Goal: Task Accomplishment & Management: Complete application form

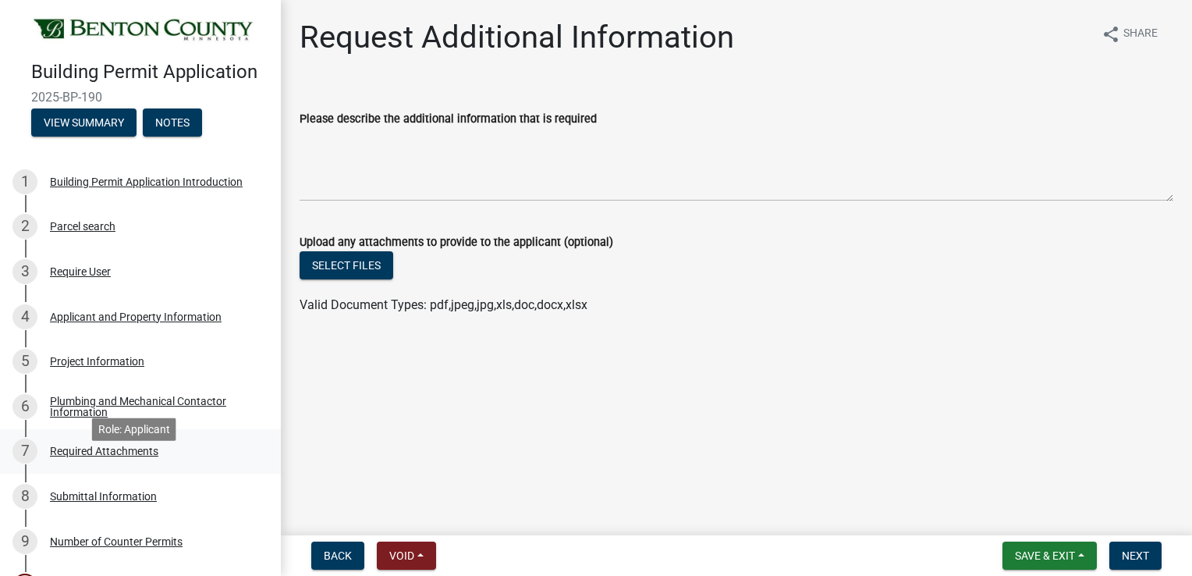
click at [100, 456] on div "Required Attachments" at bounding box center [104, 450] width 108 height 11
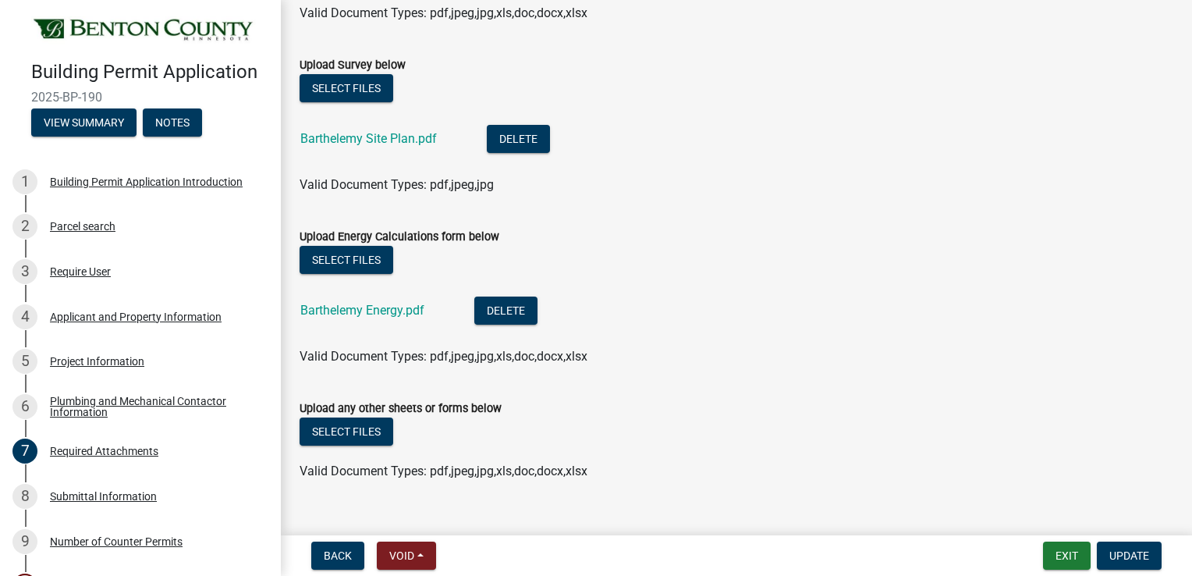
scroll to position [462, 0]
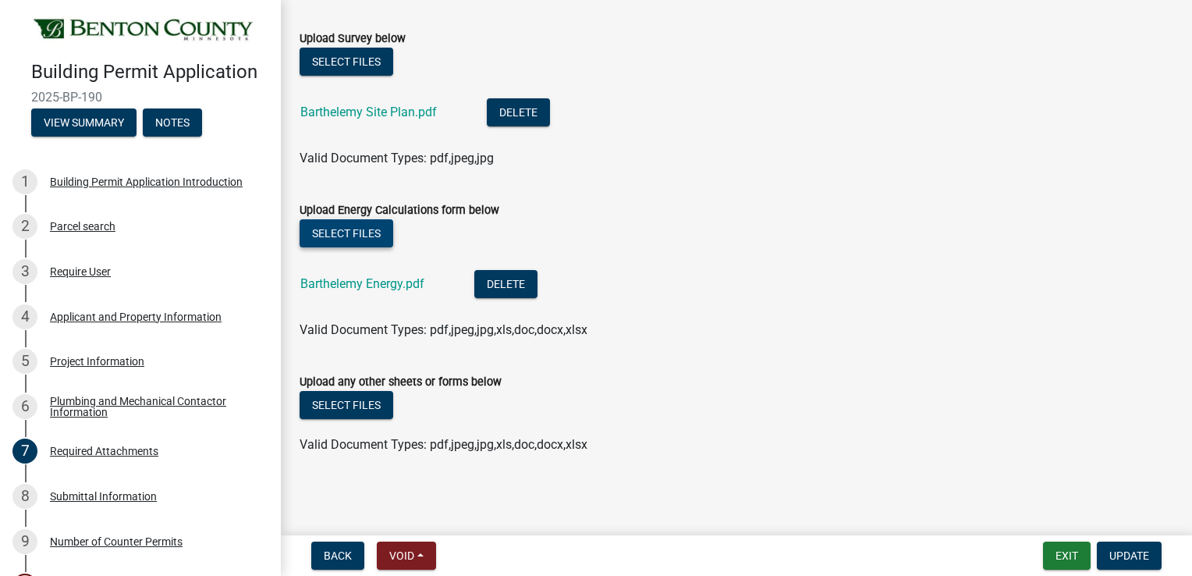
click at [353, 229] on button "Select files" at bounding box center [347, 233] width 94 height 28
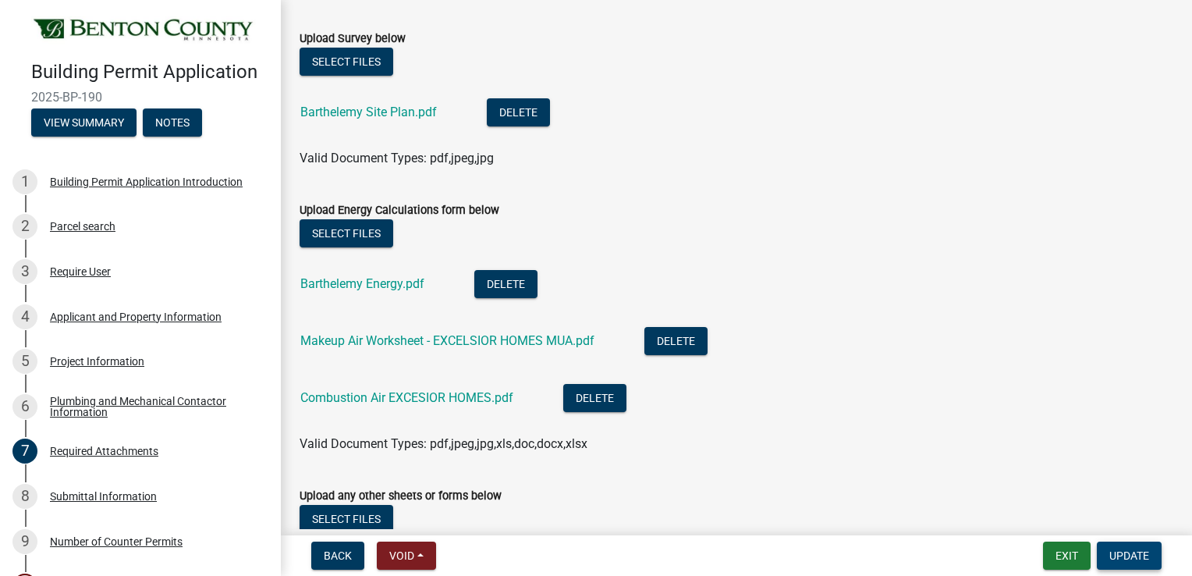
click at [1133, 554] on span "Update" at bounding box center [1129, 555] width 40 height 12
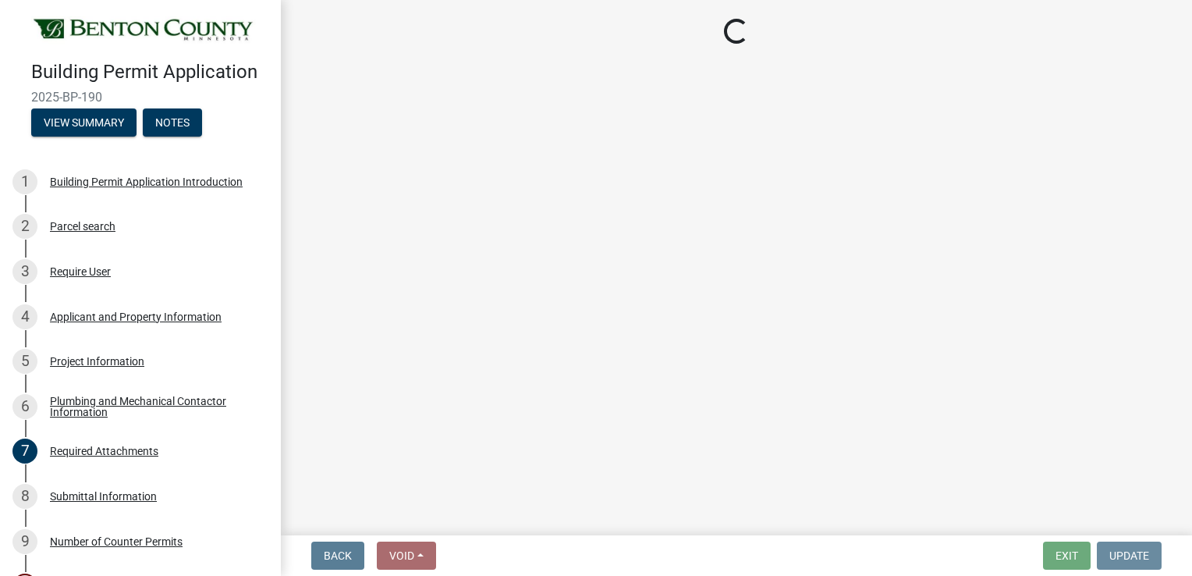
scroll to position [0, 0]
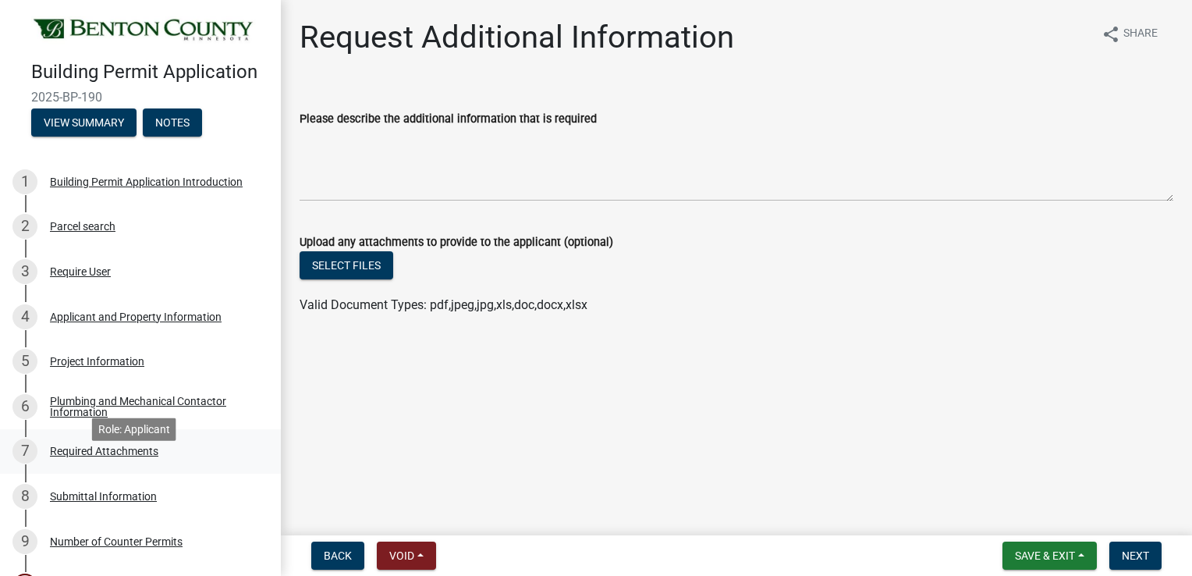
click at [90, 456] on div "Required Attachments" at bounding box center [104, 450] width 108 height 11
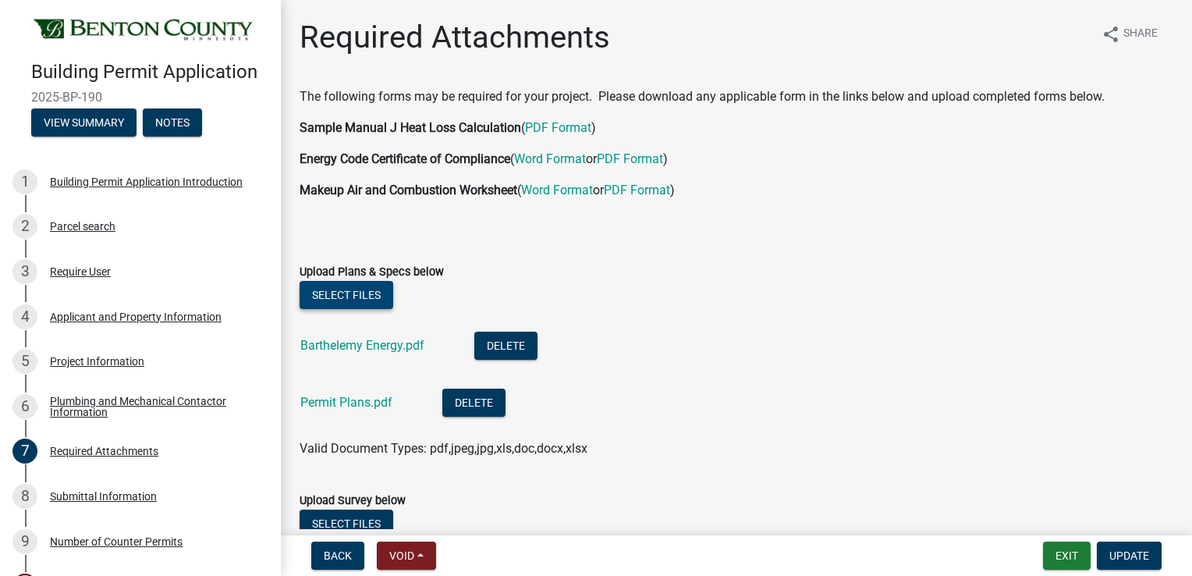
click at [364, 289] on button "Select files" at bounding box center [347, 295] width 94 height 28
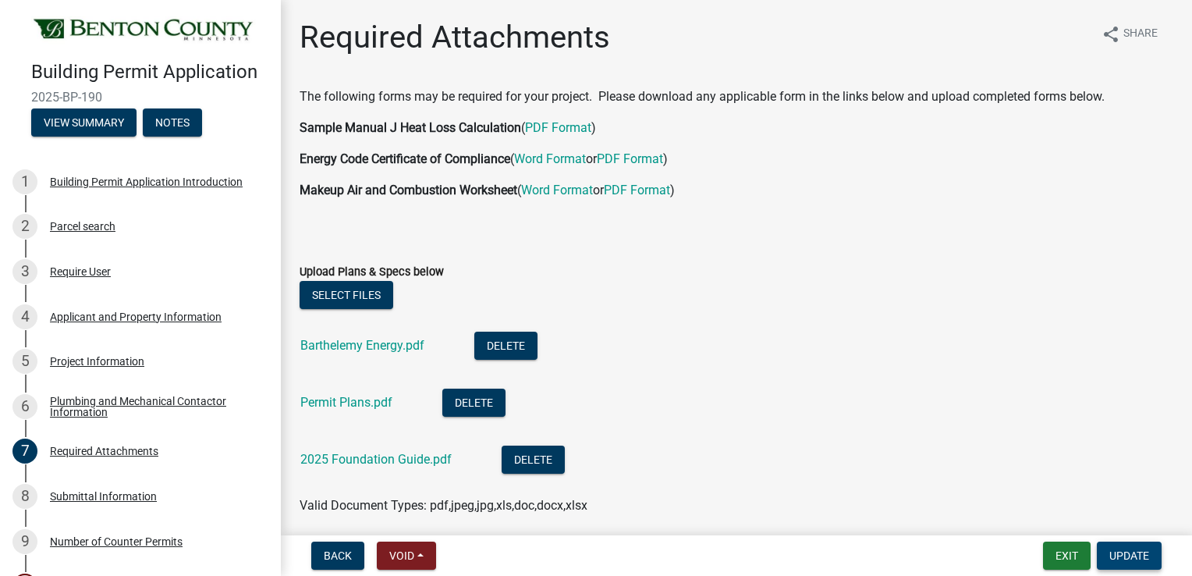
click at [1123, 552] on span "Update" at bounding box center [1129, 555] width 40 height 12
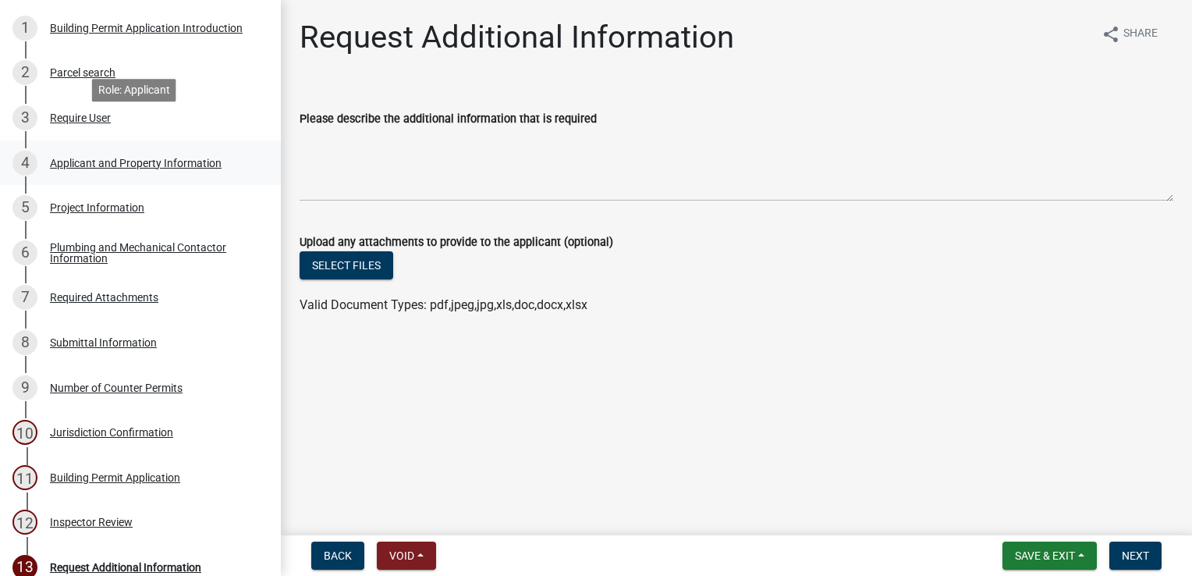
scroll to position [388, 0]
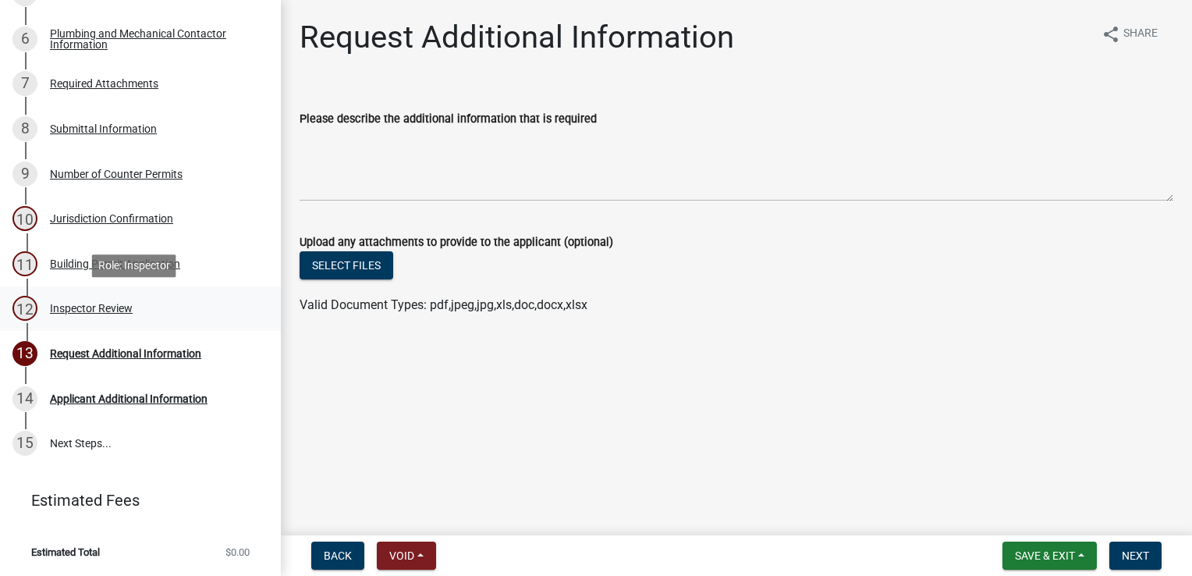
click at [94, 308] on div "Inspector Review" at bounding box center [91, 308] width 83 height 11
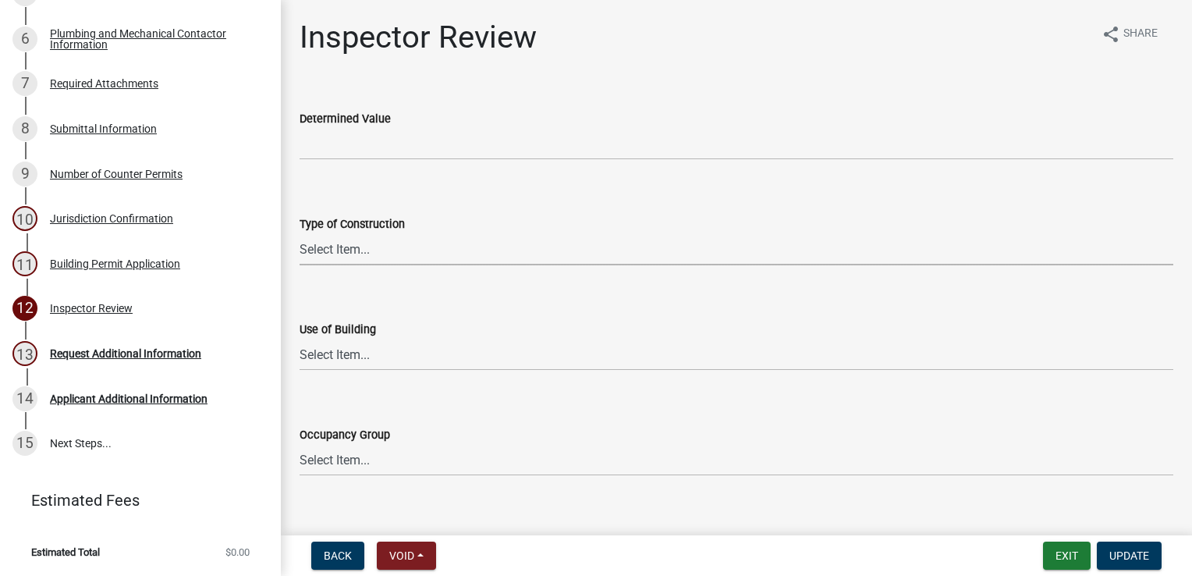
click at [348, 247] on select "Select Item... I-A [PERSON_NAME]-A II-B III-A III-B IV V-A V-B" at bounding box center [737, 249] width 874 height 32
click at [300, 233] on select "Select Item... I-A [PERSON_NAME]-A II-B III-A III-B IV V-A V-B" at bounding box center [737, 249] width 874 height 32
select select "94a12757-2a59-4079-8756-dca9431867ef"
click at [343, 351] on select "Select Item... IBC IRC" at bounding box center [737, 355] width 874 height 32
click at [300, 339] on select "Select Item... IBC IRC" at bounding box center [737, 355] width 874 height 32
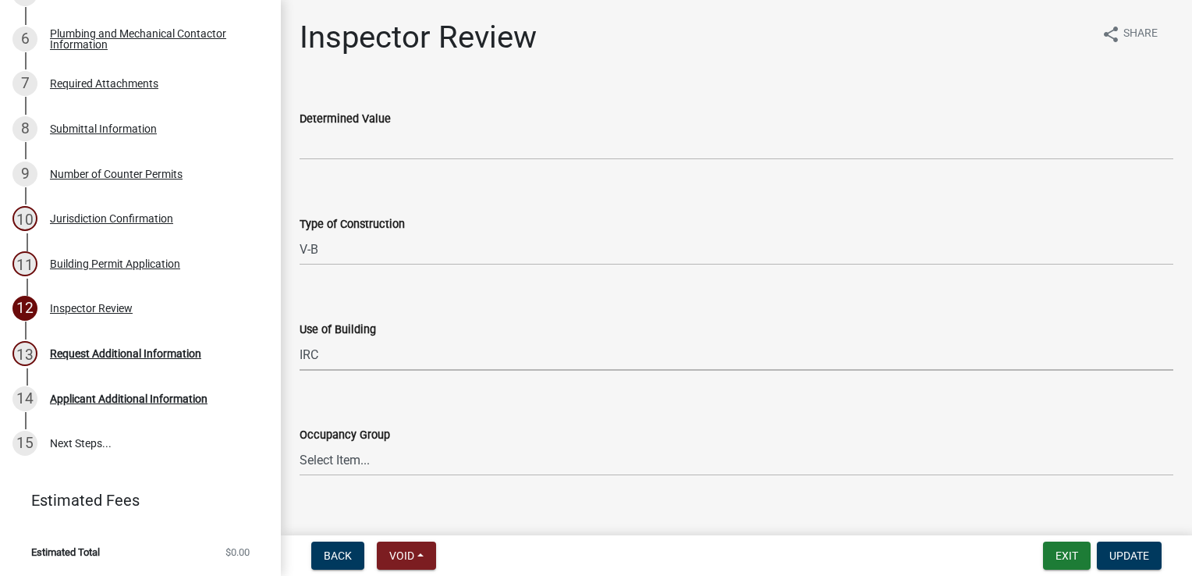
select select "6dc0760e-8c08-4580-9fe9-6a7ebc6918b6"
click at [333, 457] on select "Select Item... IRC 1 IRC 2 IRC 3 IRC 4 A-1 A-2 A-3 A-4 B F-1 F-2 H-1 H-2 H-3 H-…" at bounding box center [737, 460] width 874 height 32
click at [300, 444] on select "Select Item... IRC 1 IRC 2 IRC 3 IRC 4 A-1 A-2 A-3 A-4 B F-1 F-2 H-1 H-2 H-3 H-…" at bounding box center [737, 460] width 874 height 32
select select "523529d2-5cc6-44b9-b072-47143663a054"
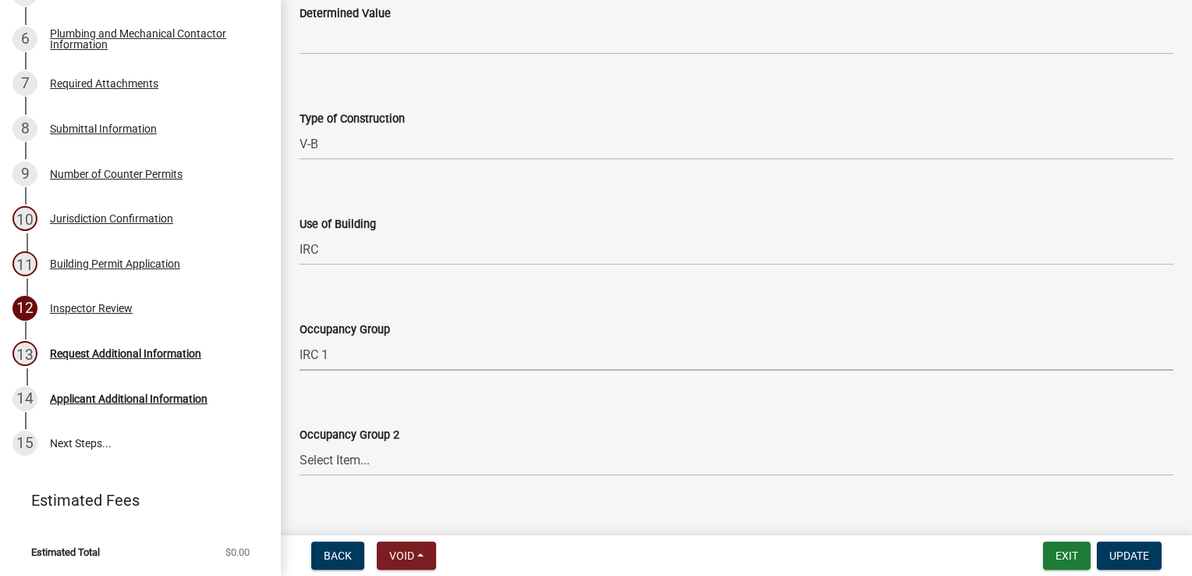
scroll to position [312, 0]
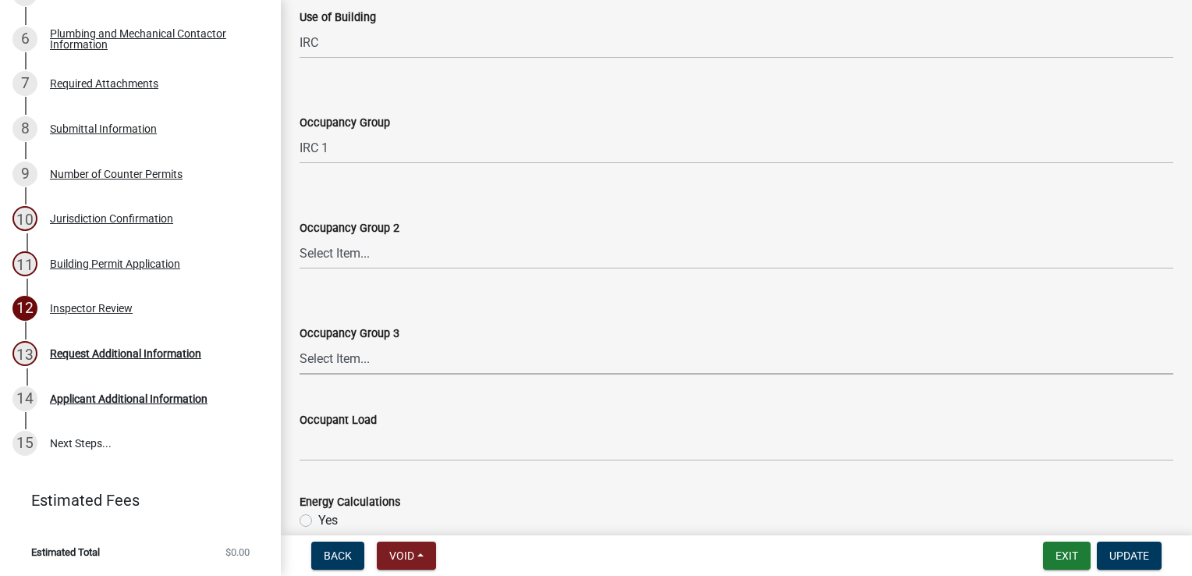
click at [350, 357] on select "Select Item... N/A IRC 1 IRC 2 IRC 3 IRC 4 A-1 A-2 A-3 A-4 B F-1 F-2 H-1 H-2 H-…" at bounding box center [737, 358] width 874 height 32
drag, startPoint x: 443, startPoint y: 419, endPoint x: 424, endPoint y: 342, distance: 79.7
click at [443, 419] on div "Occupant Load" at bounding box center [737, 419] width 874 height 19
click at [346, 250] on select "Select Item... N/A IRC 1 IRC 2 IRC 3 IRC 4 A-1 A-2 A-3 A-4 B F-1 F-2 H-1 H-2 H-…" at bounding box center [737, 253] width 874 height 32
click at [300, 237] on select "Select Item... N/A IRC 1 IRC 2 IRC 3 IRC 4 A-1 A-2 A-3 A-4 B F-1 F-2 H-1 H-2 H-…" at bounding box center [737, 253] width 874 height 32
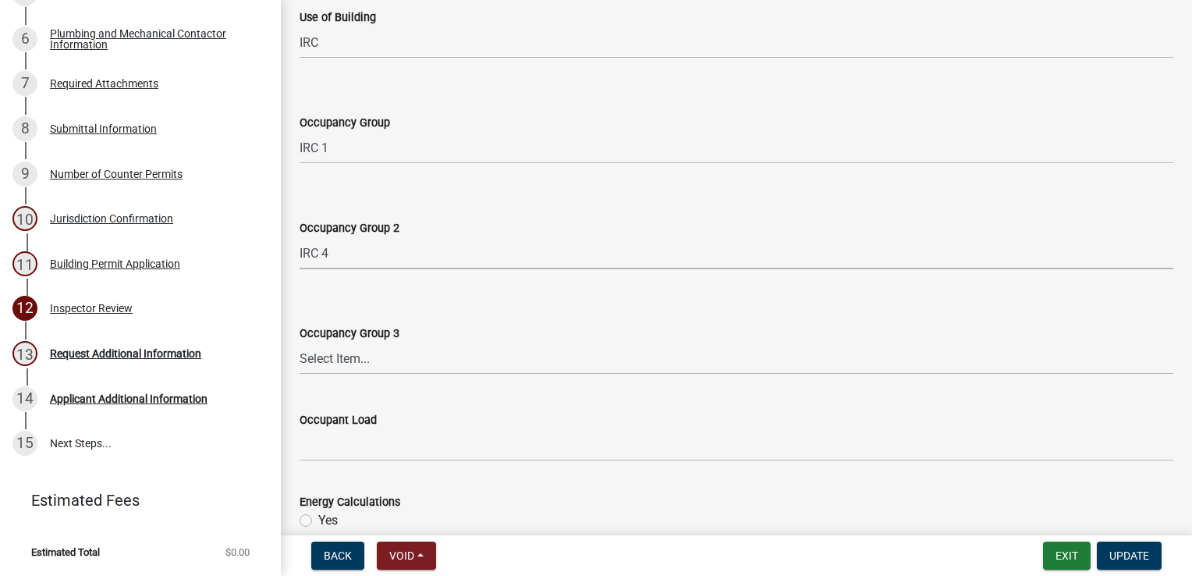
select select "0198996b-7c5b-4e1d-9fce-5545e98e8655"
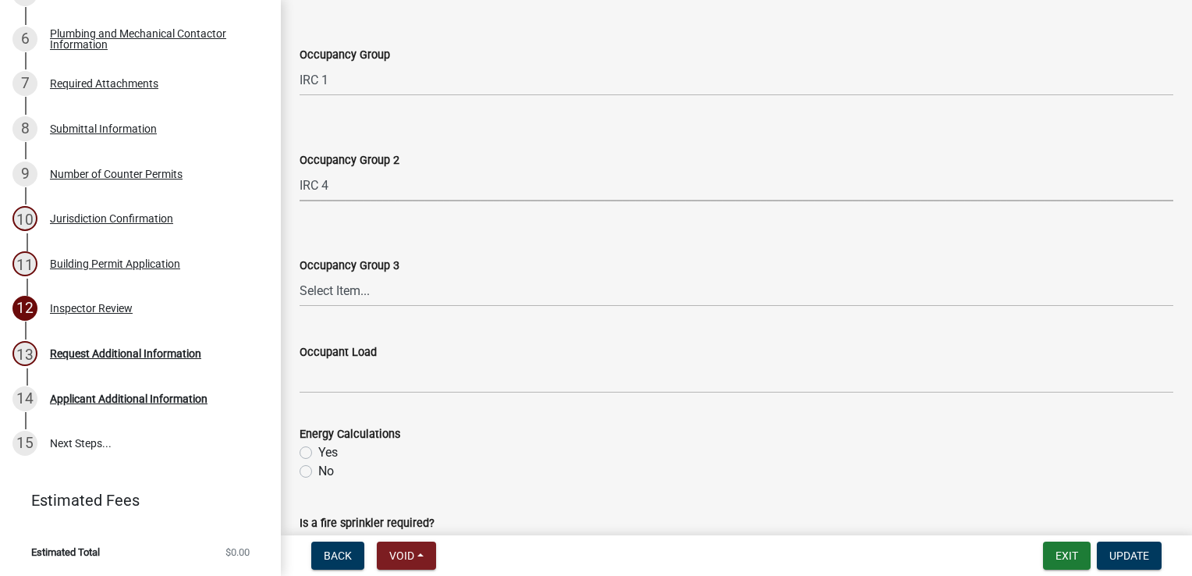
scroll to position [624, 0]
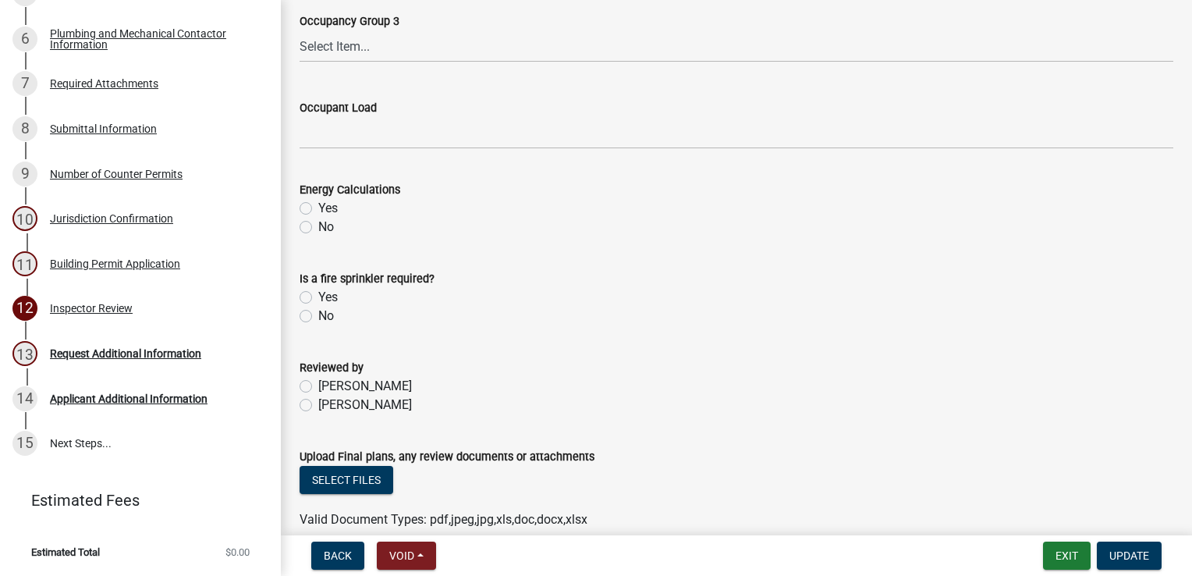
click at [318, 205] on label "Yes" at bounding box center [328, 208] width 20 height 19
click at [318, 205] on input "Yes" at bounding box center [323, 204] width 10 height 10
radio input "true"
click at [318, 311] on label "No" at bounding box center [326, 316] width 16 height 19
click at [318, 311] on input "No" at bounding box center [323, 312] width 10 height 10
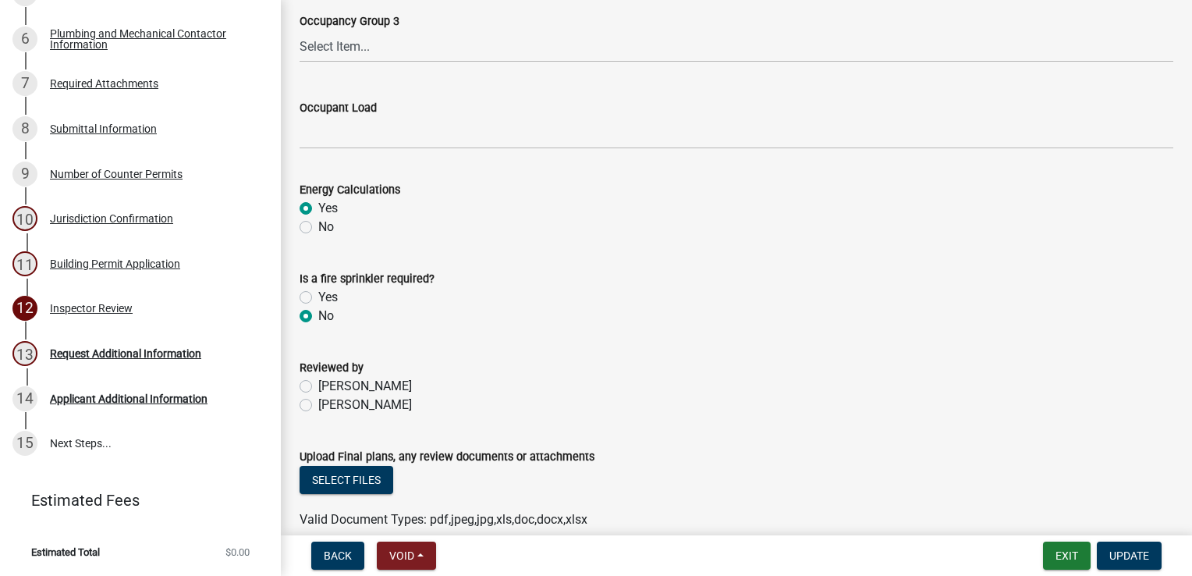
radio input "true"
click at [303, 412] on div "[PERSON_NAME]" at bounding box center [737, 405] width 874 height 19
click at [318, 403] on label "[PERSON_NAME]" at bounding box center [365, 405] width 94 height 19
click at [318, 403] on input "[PERSON_NAME]" at bounding box center [323, 401] width 10 height 10
radio input "true"
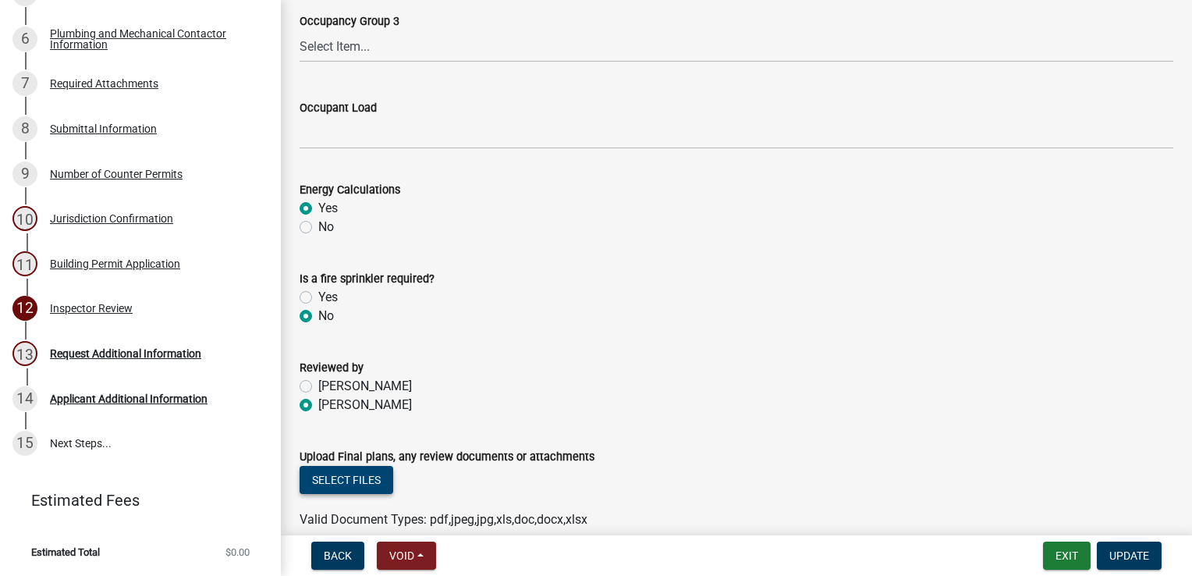
click at [361, 471] on button "Select files" at bounding box center [347, 480] width 94 height 28
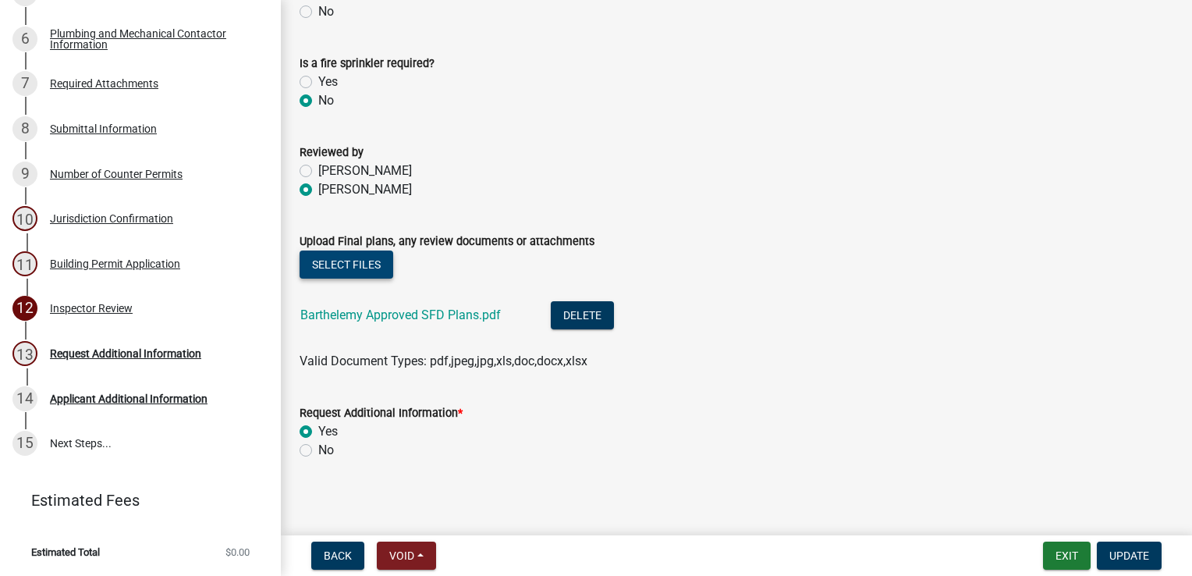
scroll to position [844, 0]
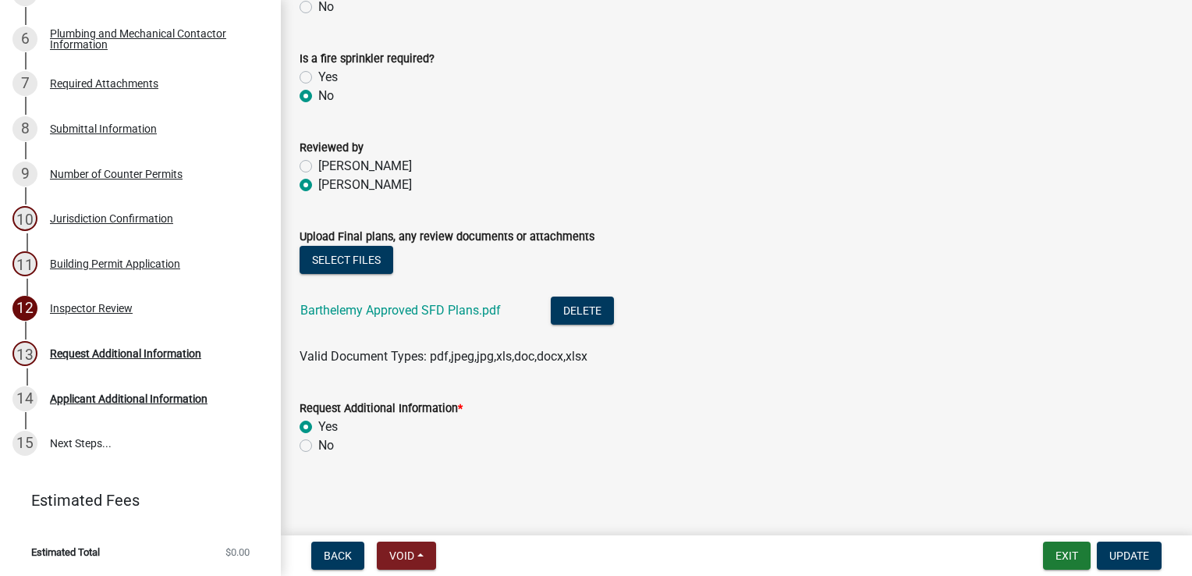
click at [318, 444] on label "No" at bounding box center [326, 445] width 16 height 19
click at [318, 444] on input "No" at bounding box center [323, 441] width 10 height 10
radio input "true"
click at [1136, 551] on span "Update" at bounding box center [1129, 555] width 40 height 12
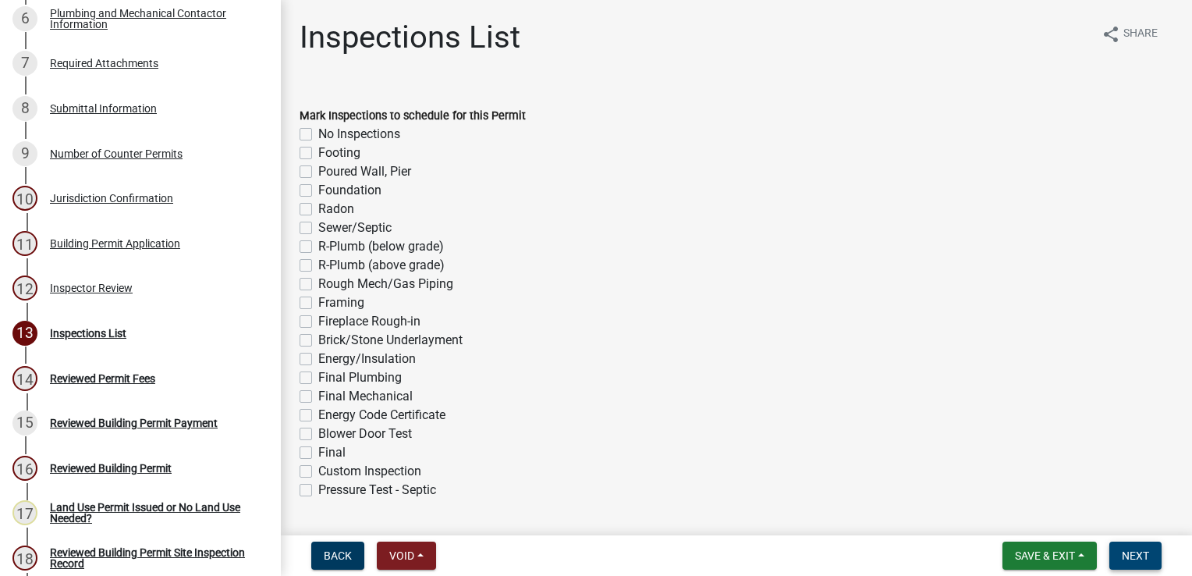
scroll to position [568, 0]
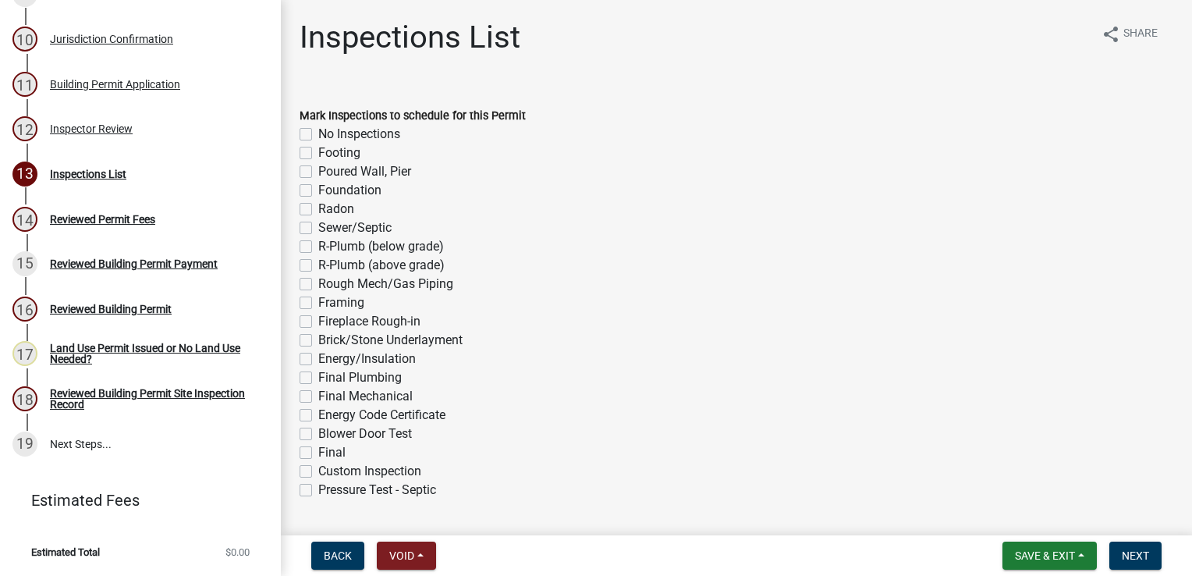
click at [314, 158] on div "Footing" at bounding box center [737, 153] width 874 height 19
click at [318, 154] on label "Footing" at bounding box center [339, 153] width 42 height 19
click at [318, 154] on input "Footing" at bounding box center [323, 149] width 10 height 10
checkbox input "true"
checkbox input "false"
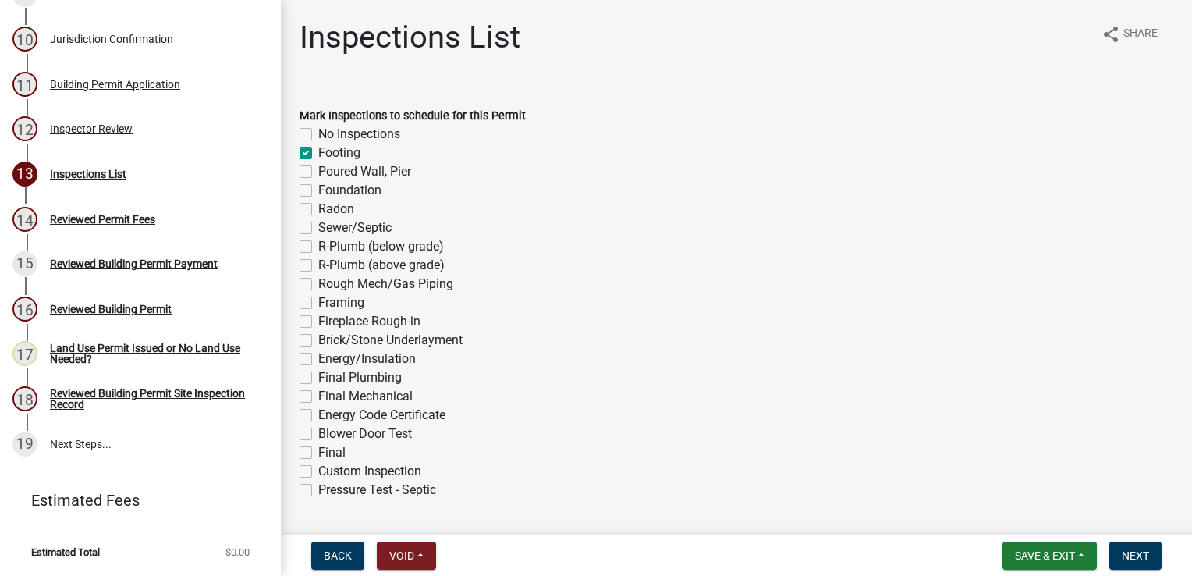
checkbox input "true"
checkbox input "false"
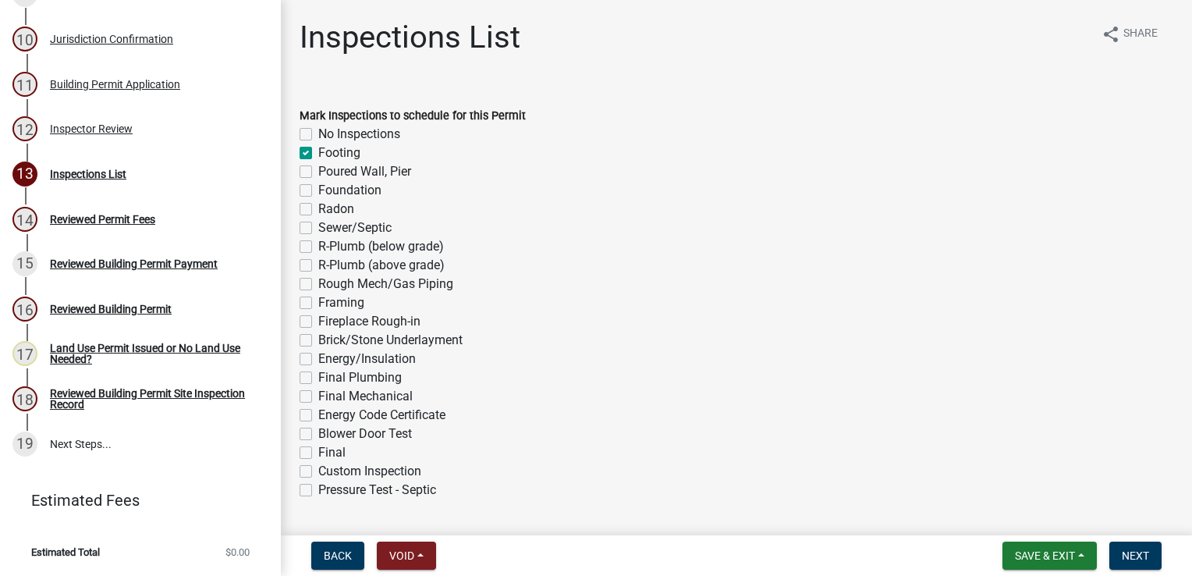
checkbox input "false"
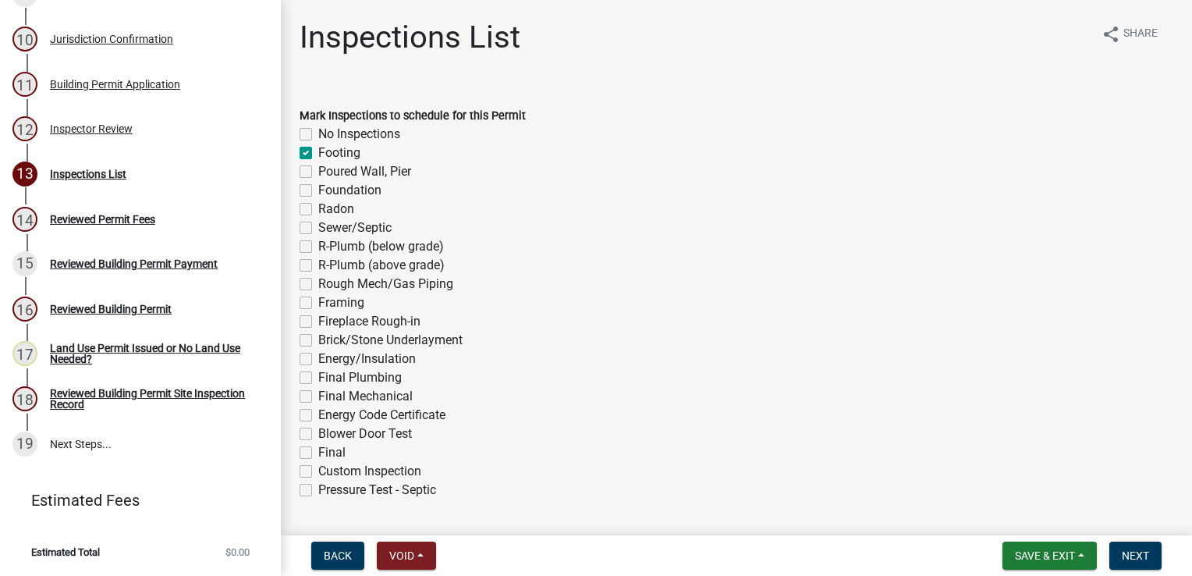
checkbox input "false"
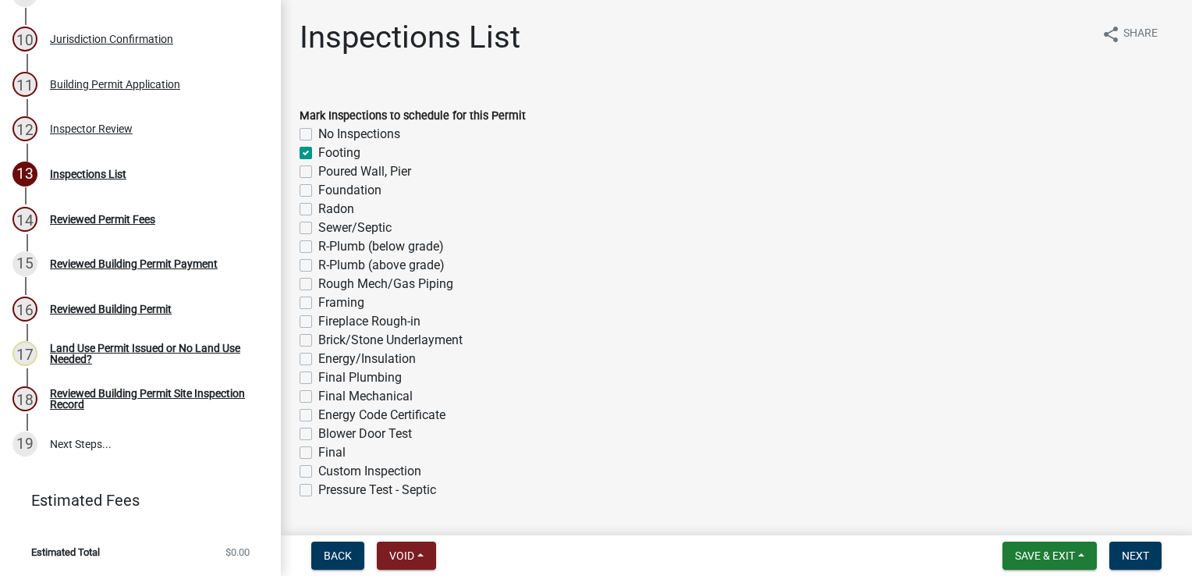
checkbox input "false"
click at [318, 171] on label "Poured Wall, Pier" at bounding box center [364, 171] width 93 height 19
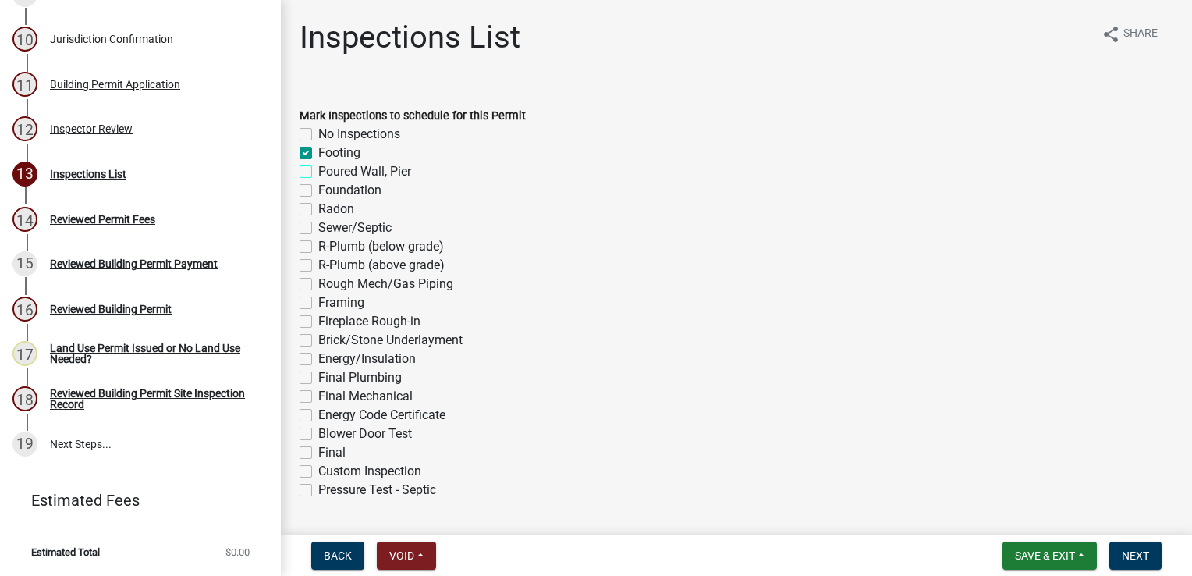
click at [318, 171] on input "Poured Wall, Pier" at bounding box center [323, 167] width 10 height 10
checkbox input "true"
checkbox input "false"
checkbox input "true"
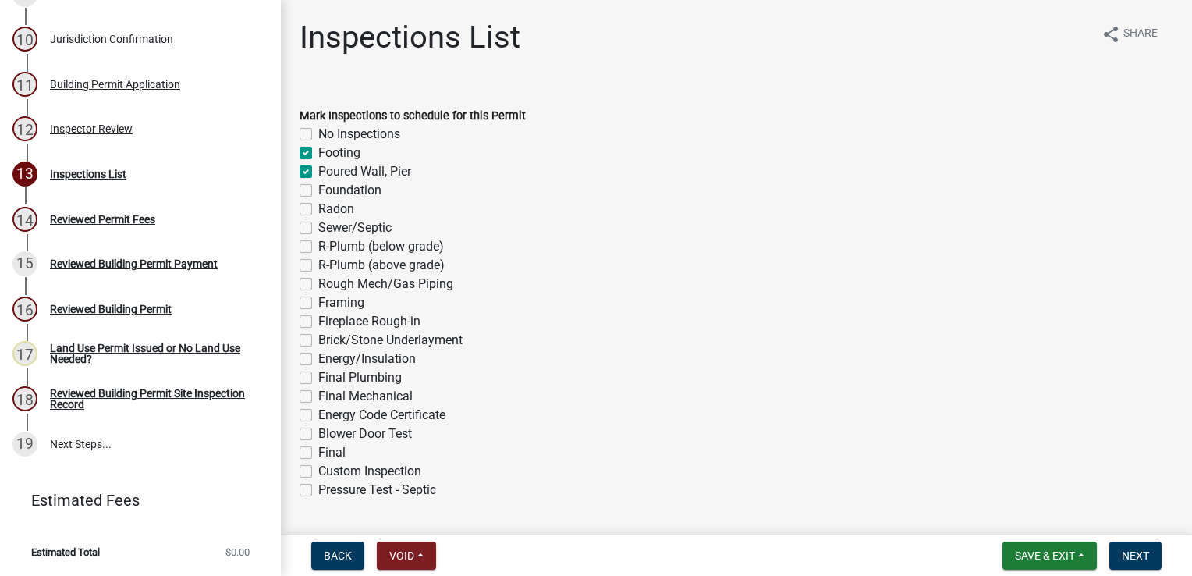
checkbox input "false"
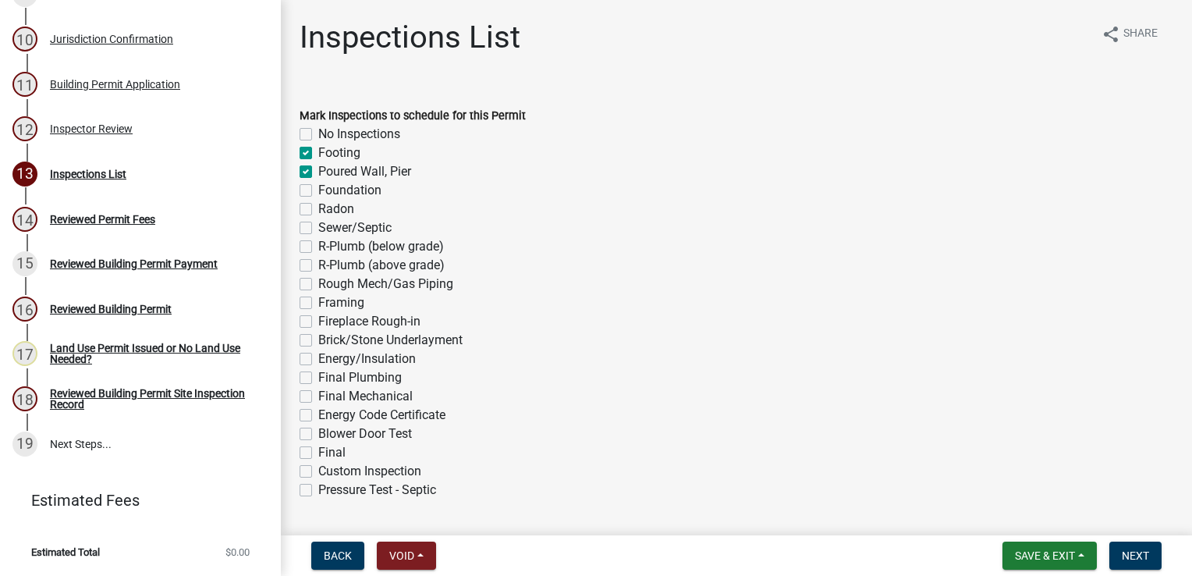
checkbox input "false"
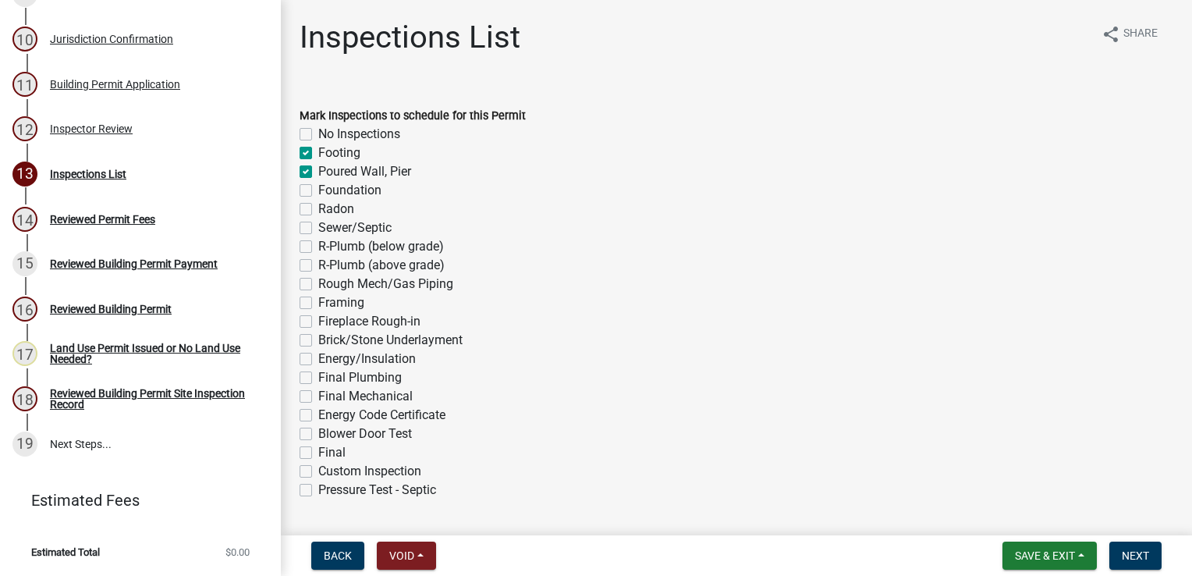
checkbox input "false"
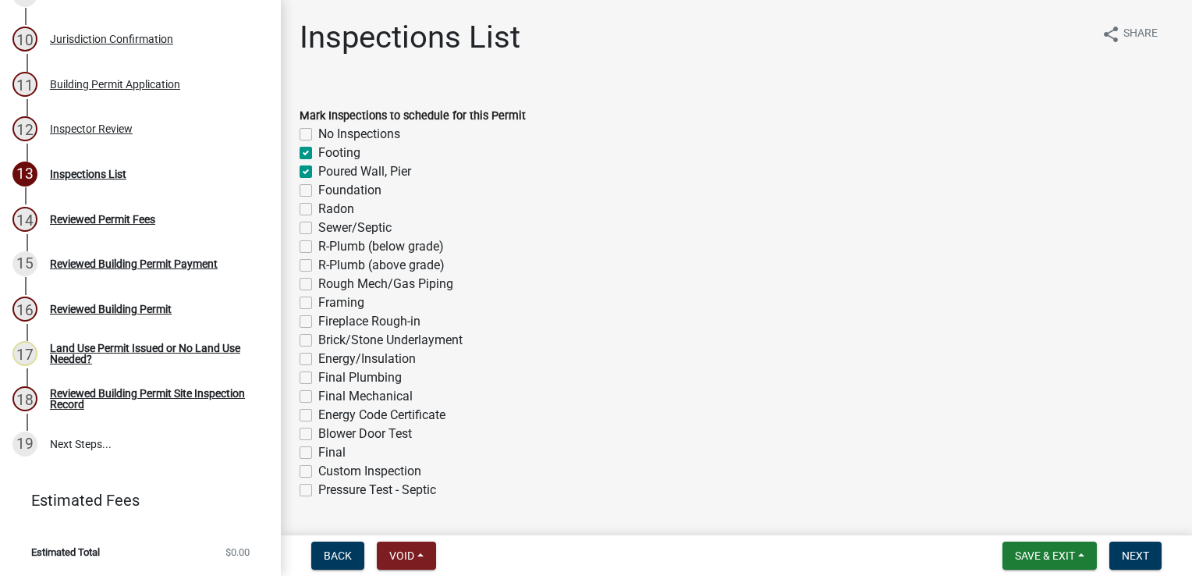
checkbox input "false"
click at [318, 191] on label "Foundation" at bounding box center [349, 190] width 63 height 19
click at [318, 191] on input "Foundation" at bounding box center [323, 186] width 10 height 10
checkbox input "true"
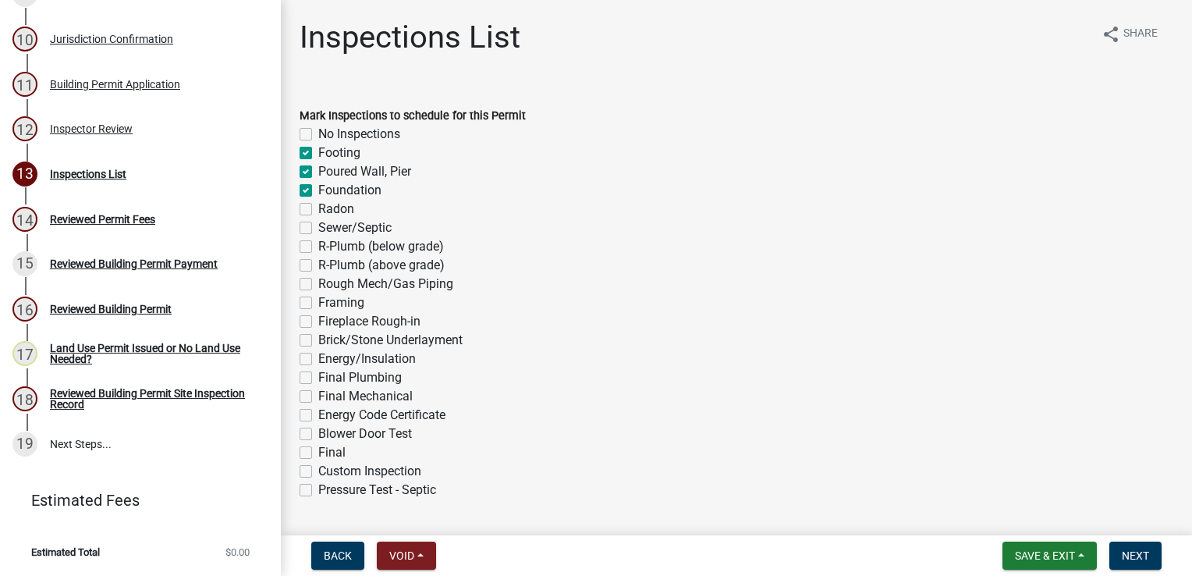
checkbox input "false"
checkbox input "true"
checkbox input "false"
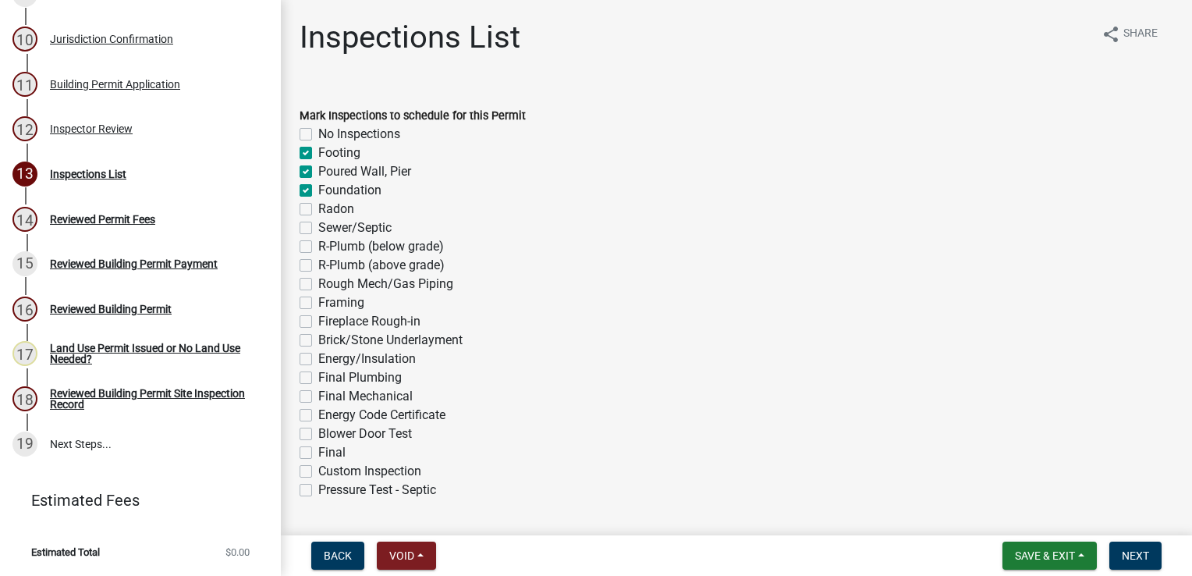
checkbox input "false"
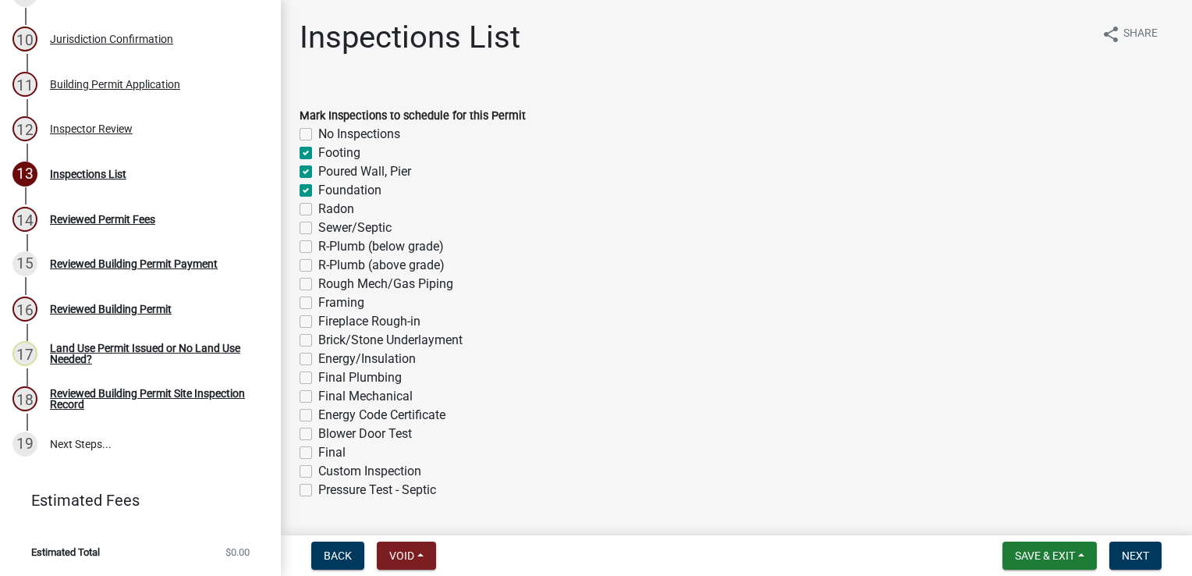
checkbox input "false"
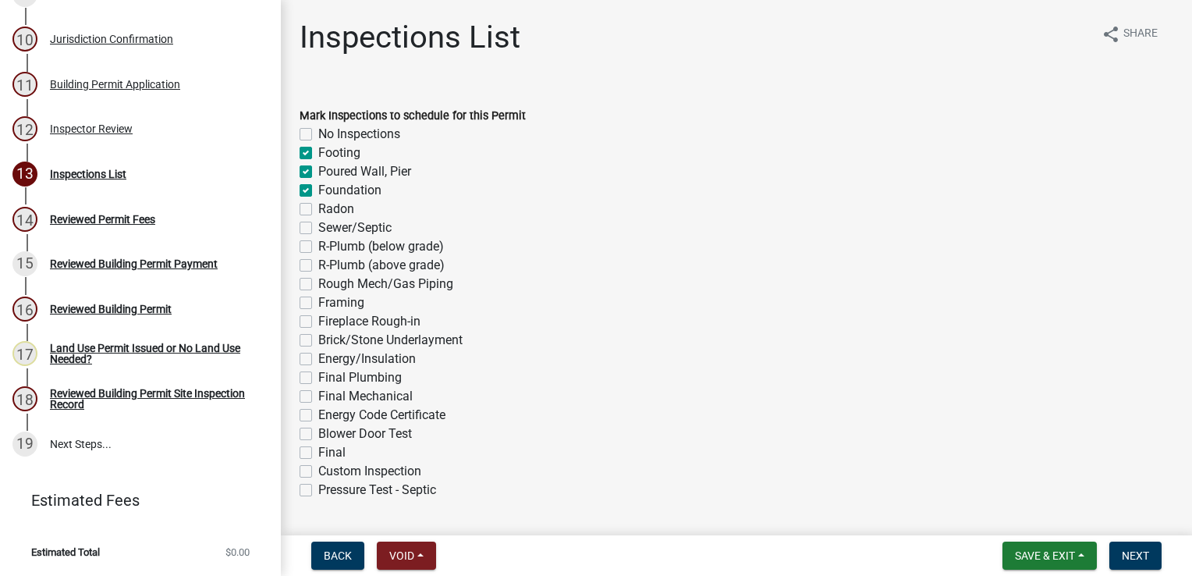
checkbox input "false"
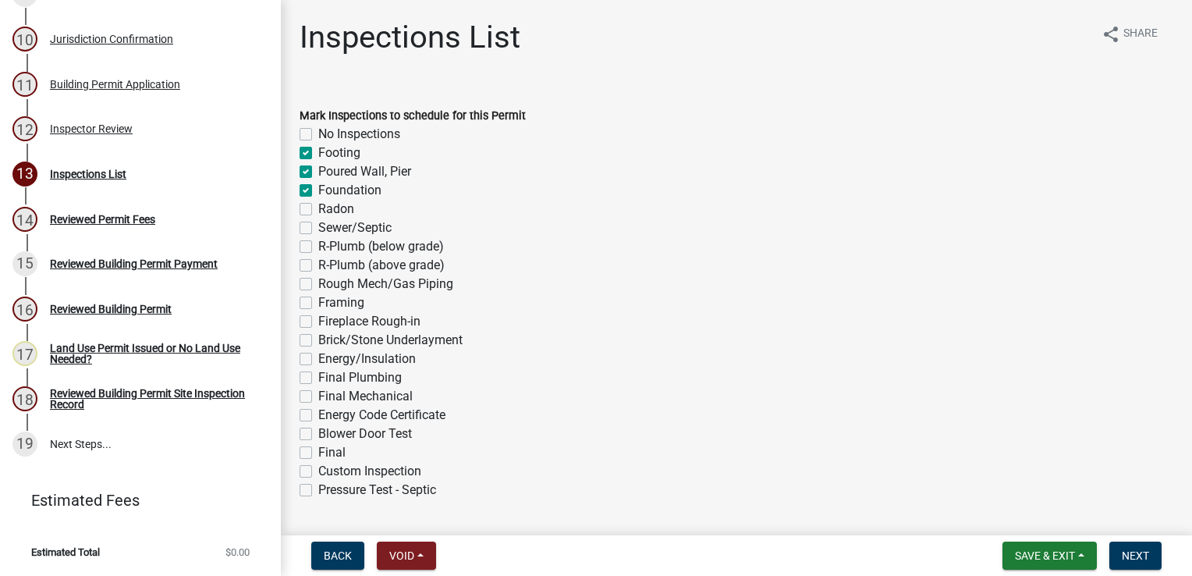
click at [318, 206] on label "Radon" at bounding box center [336, 209] width 36 height 19
click at [318, 206] on input "Radon" at bounding box center [323, 205] width 10 height 10
checkbox input "true"
checkbox input "false"
checkbox input "true"
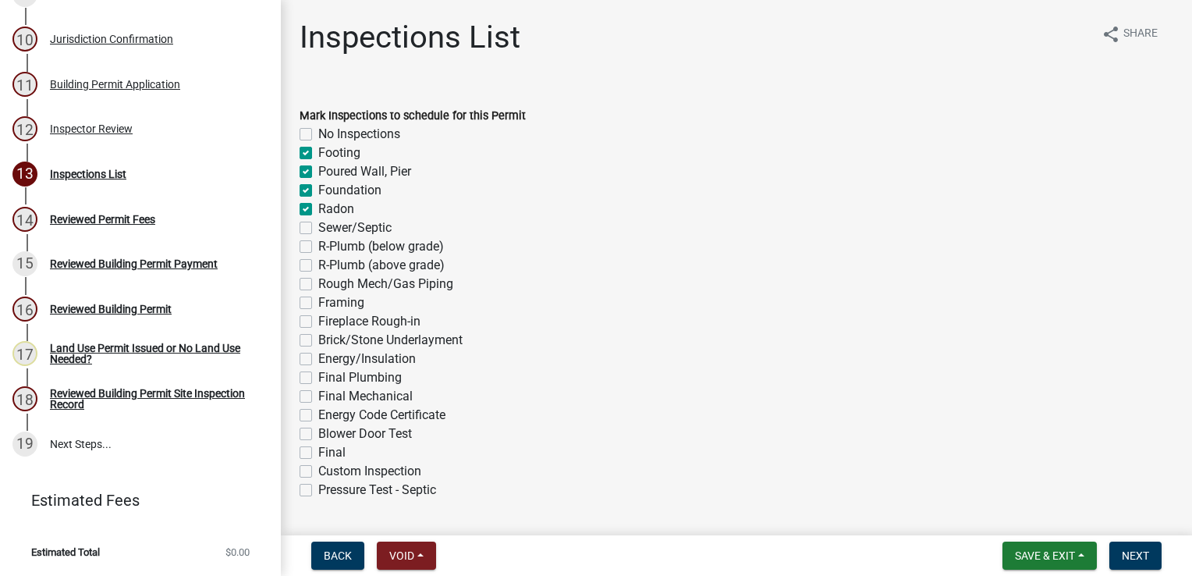
checkbox input "true"
checkbox input "false"
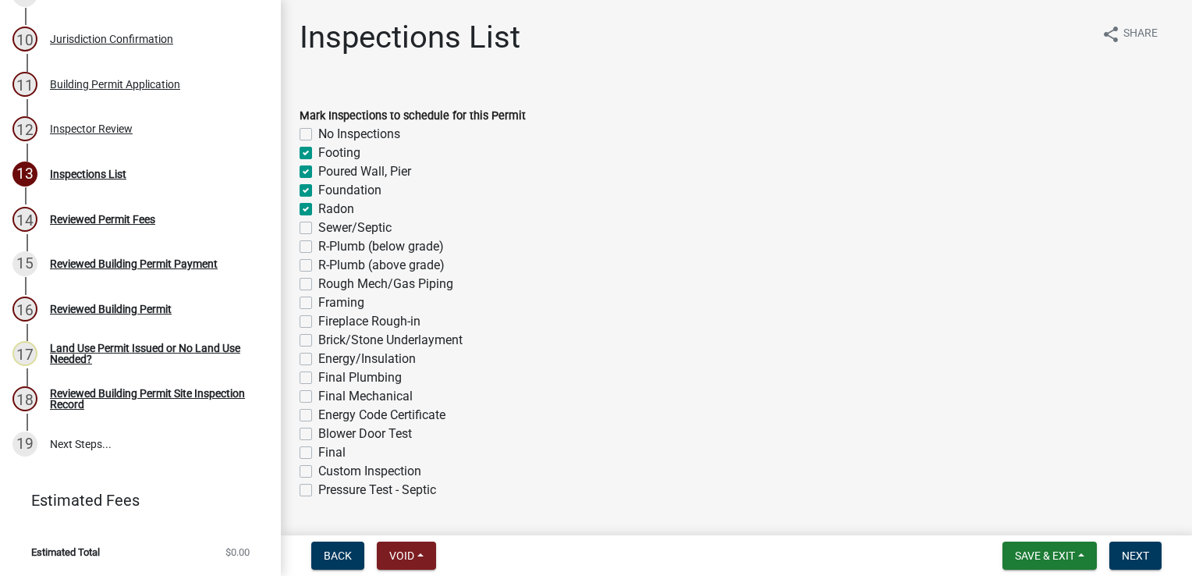
checkbox input "false"
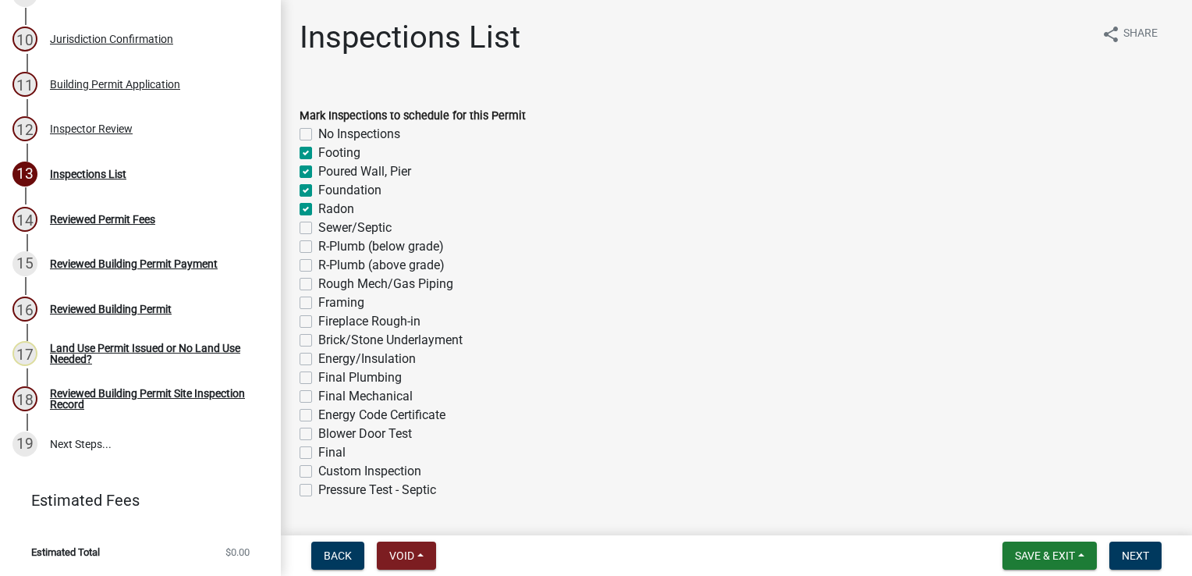
checkbox input "false"
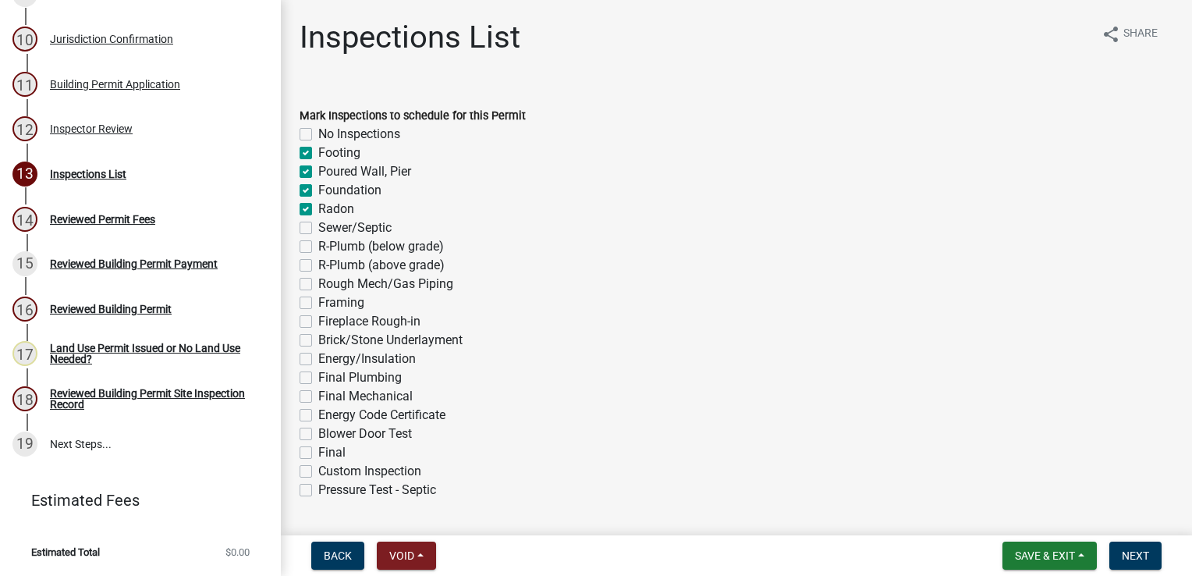
checkbox input "false"
click at [318, 229] on label "Sewer/Septic" at bounding box center [354, 227] width 73 height 19
click at [318, 229] on input "Sewer/Septic" at bounding box center [323, 223] width 10 height 10
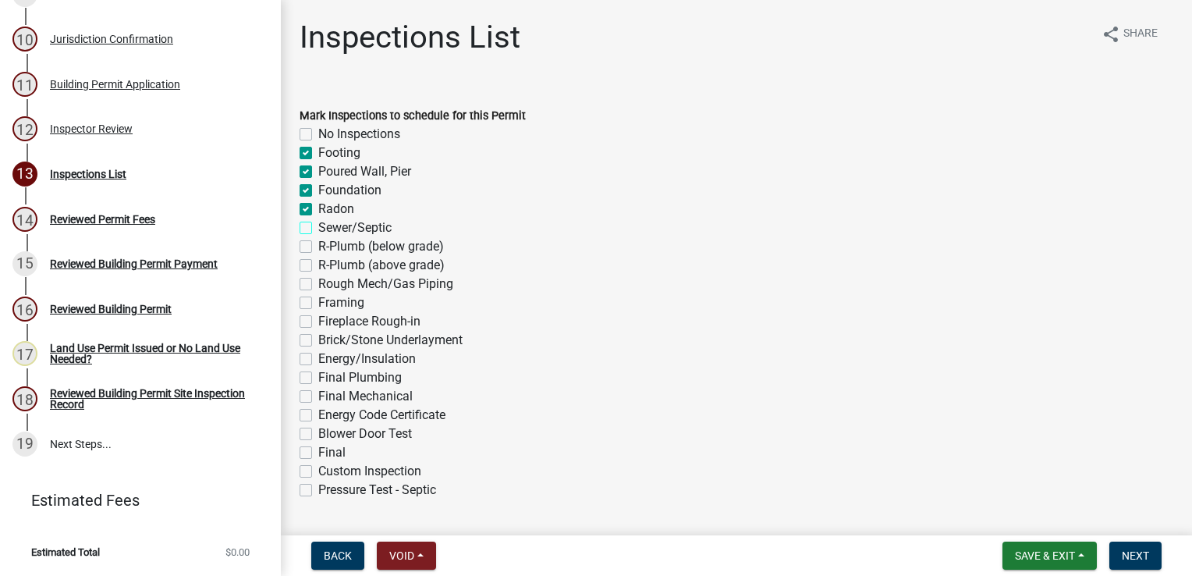
checkbox input "true"
checkbox input "false"
checkbox input "true"
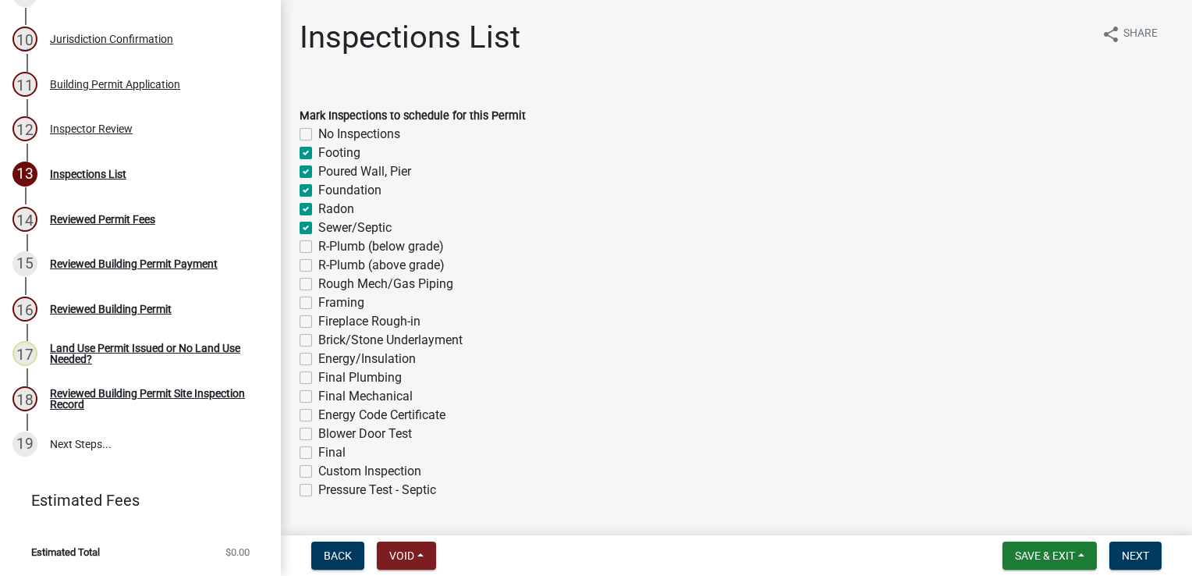
checkbox input "true"
checkbox input "false"
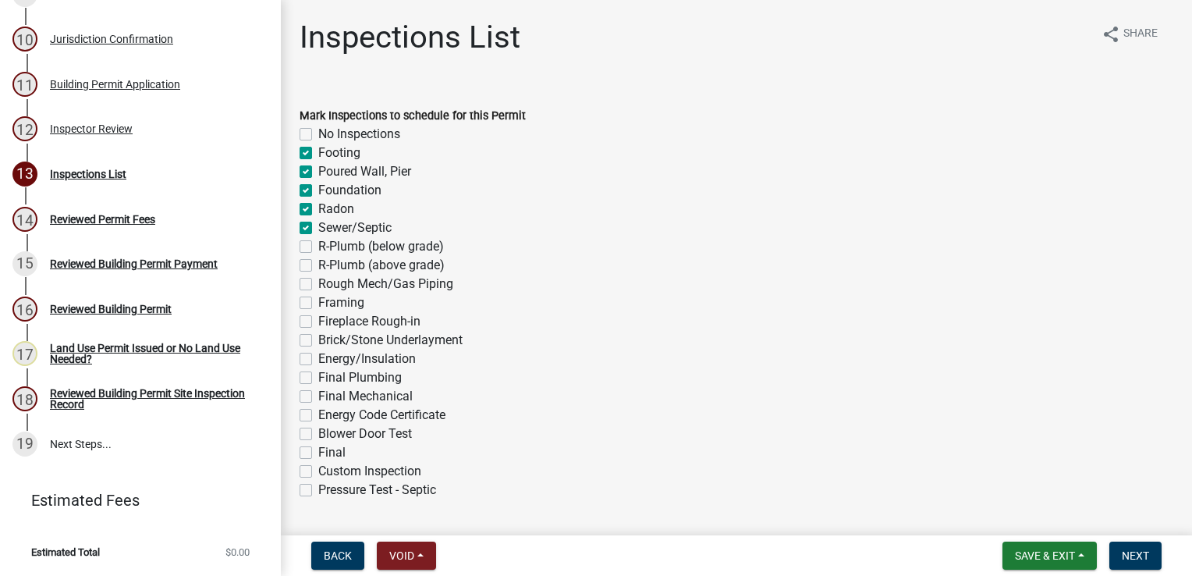
checkbox input "false"
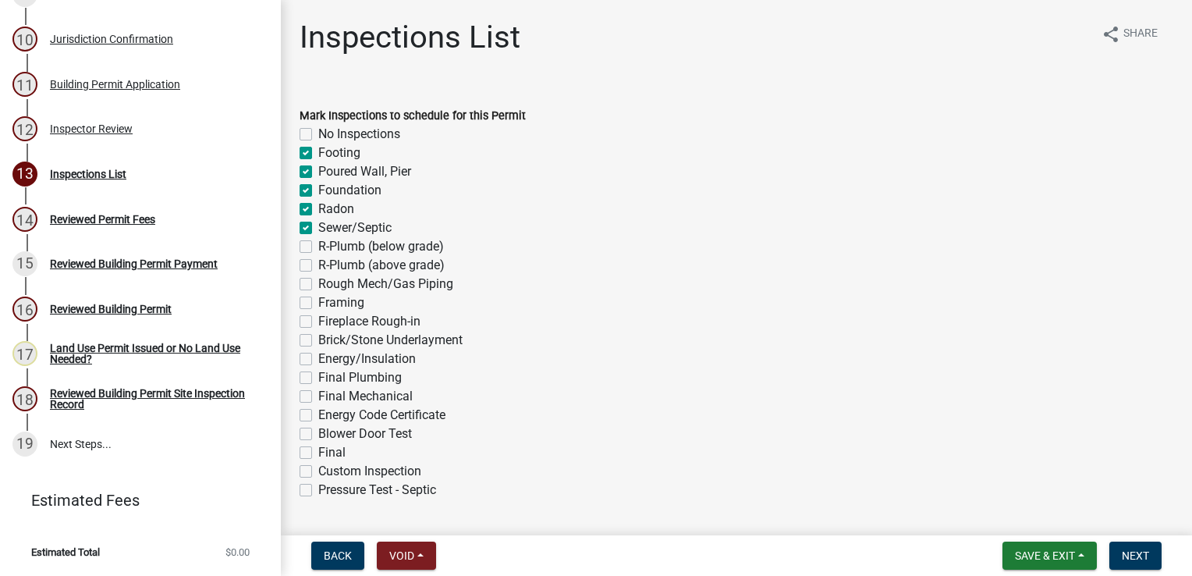
checkbox input "false"
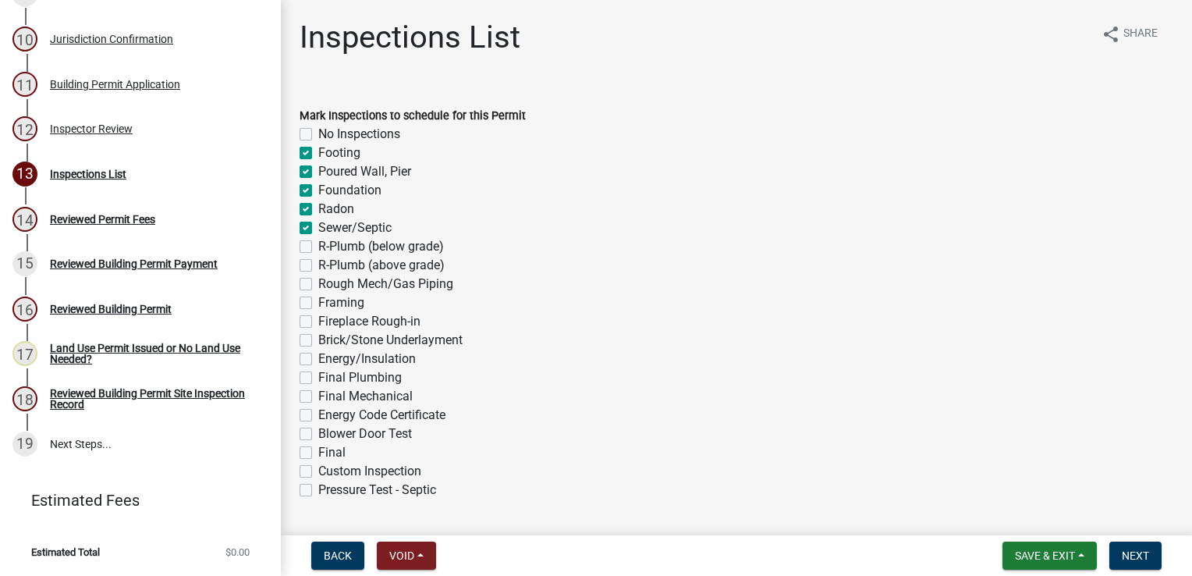
checkbox input "false"
click at [318, 251] on label "R-Plumb (below grade)" at bounding box center [381, 246] width 126 height 19
click at [318, 247] on input "R-Plumb (below grade)" at bounding box center [323, 242] width 10 height 10
checkbox input "true"
checkbox input "false"
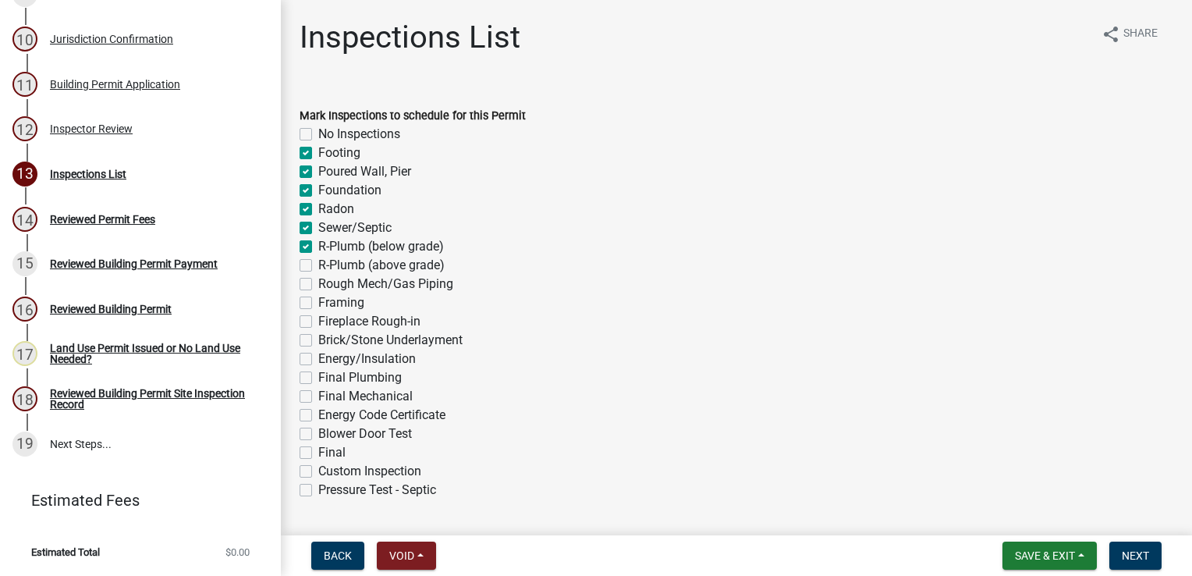
checkbox input "true"
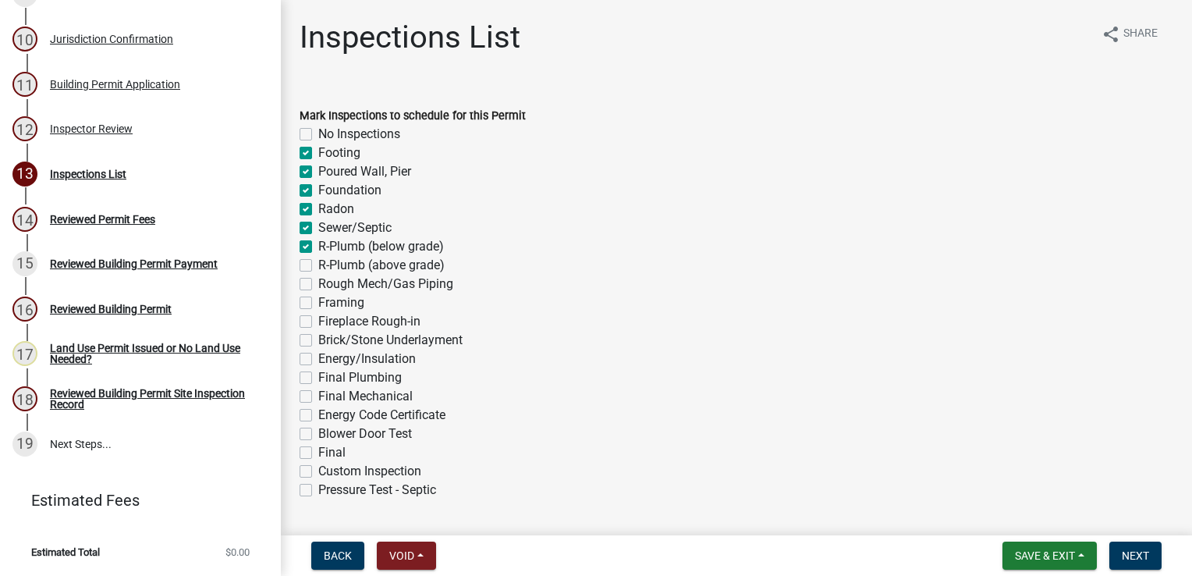
checkbox input "true"
checkbox input "false"
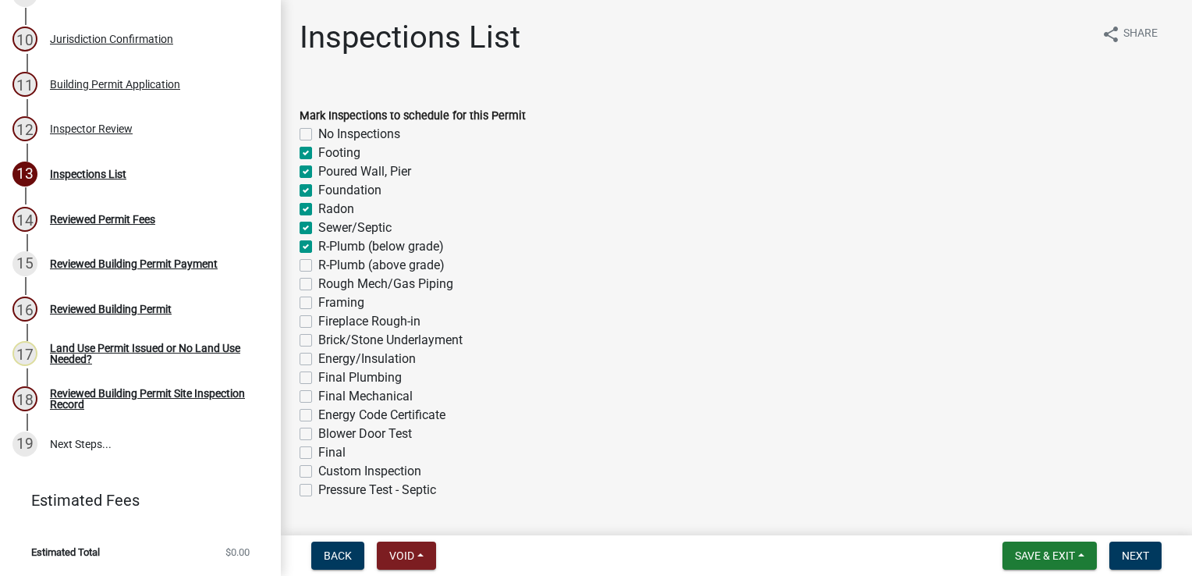
checkbox input "false"
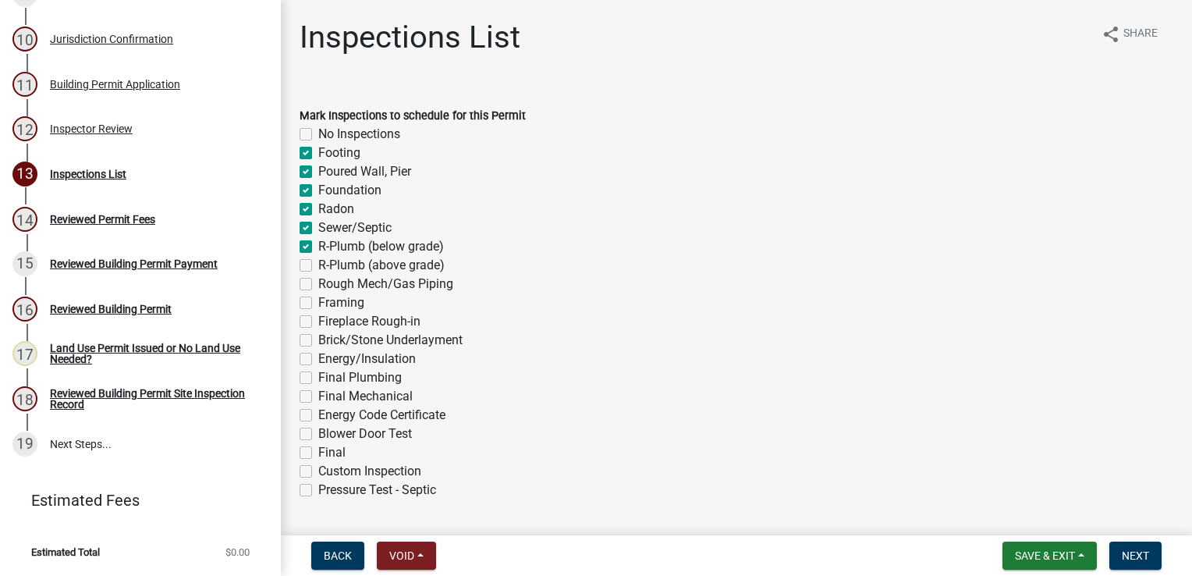
checkbox input "false"
click at [318, 262] on label "R-Plumb (above grade)" at bounding box center [381, 265] width 126 height 19
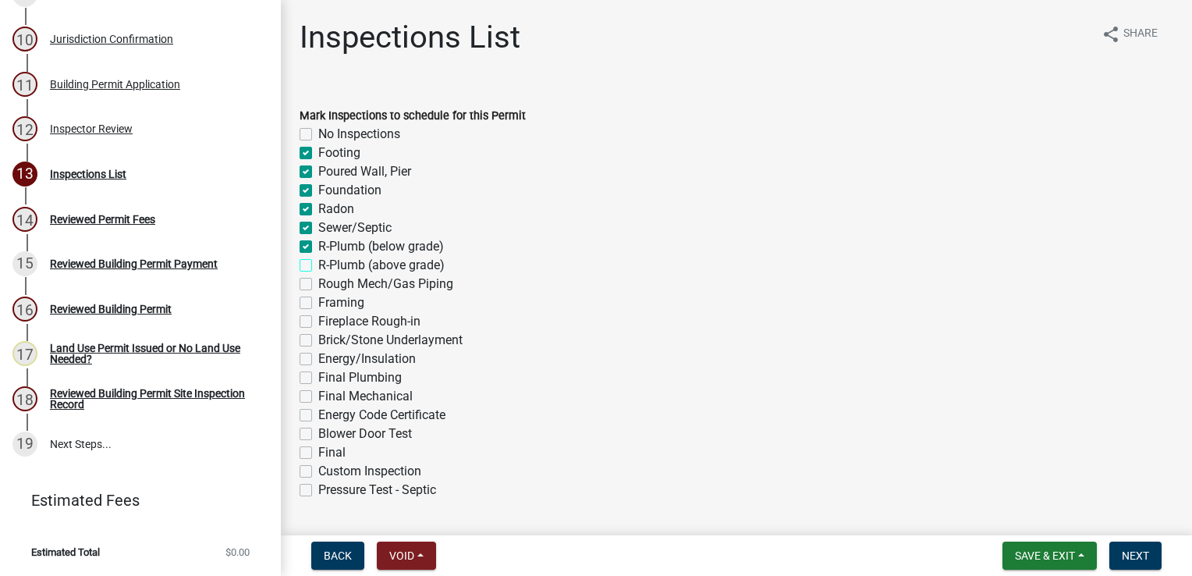
click at [318, 262] on input "R-Plumb (above grade)" at bounding box center [323, 261] width 10 height 10
checkbox input "true"
checkbox input "false"
checkbox input "true"
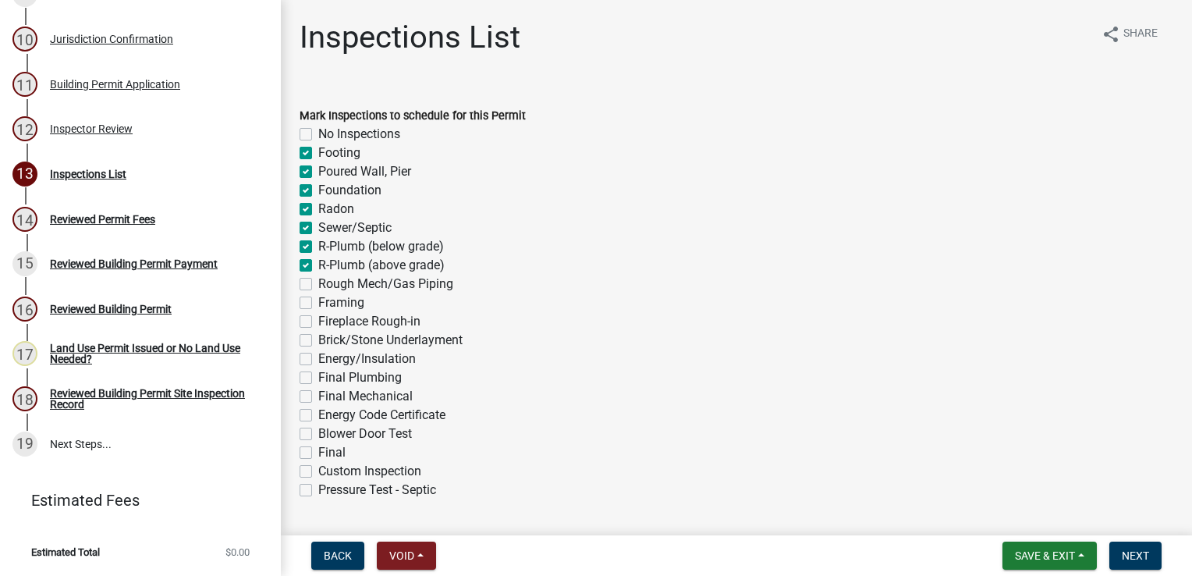
checkbox input "true"
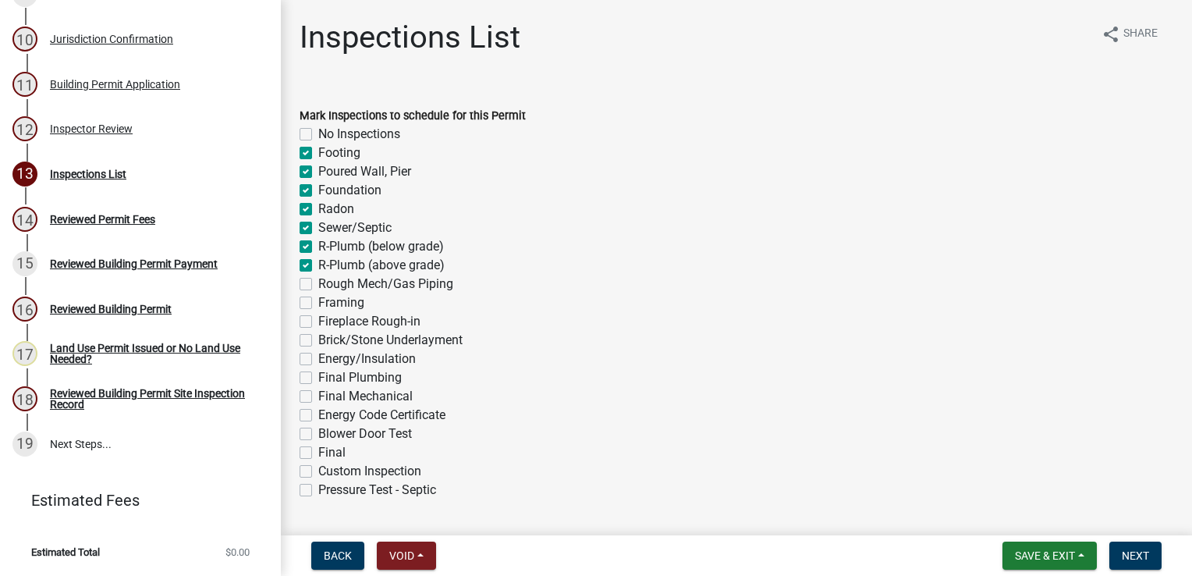
checkbox input "false"
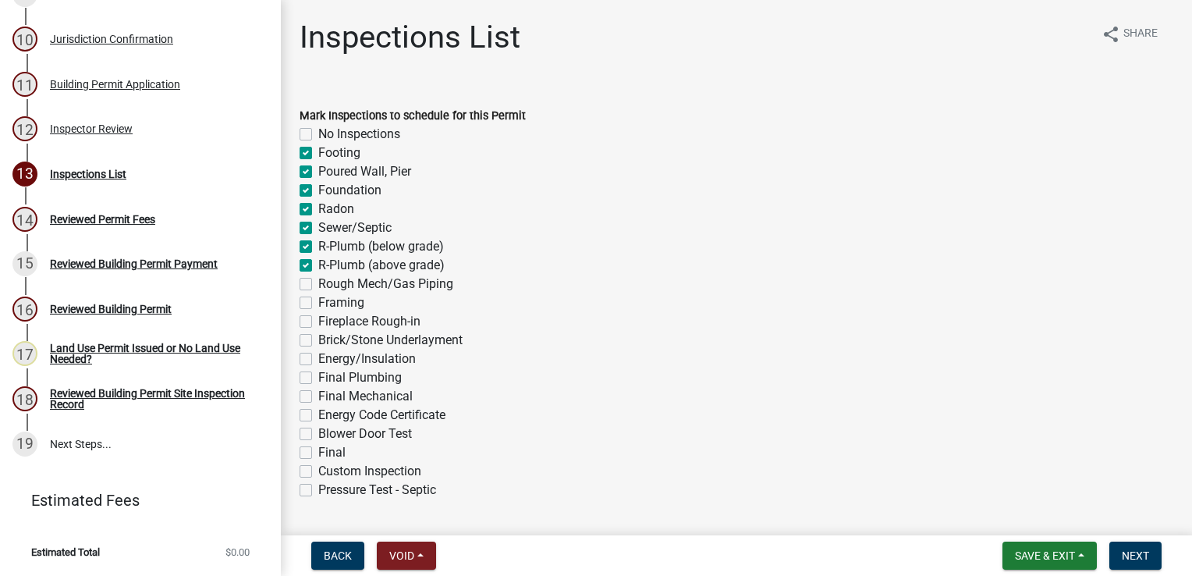
checkbox input "false"
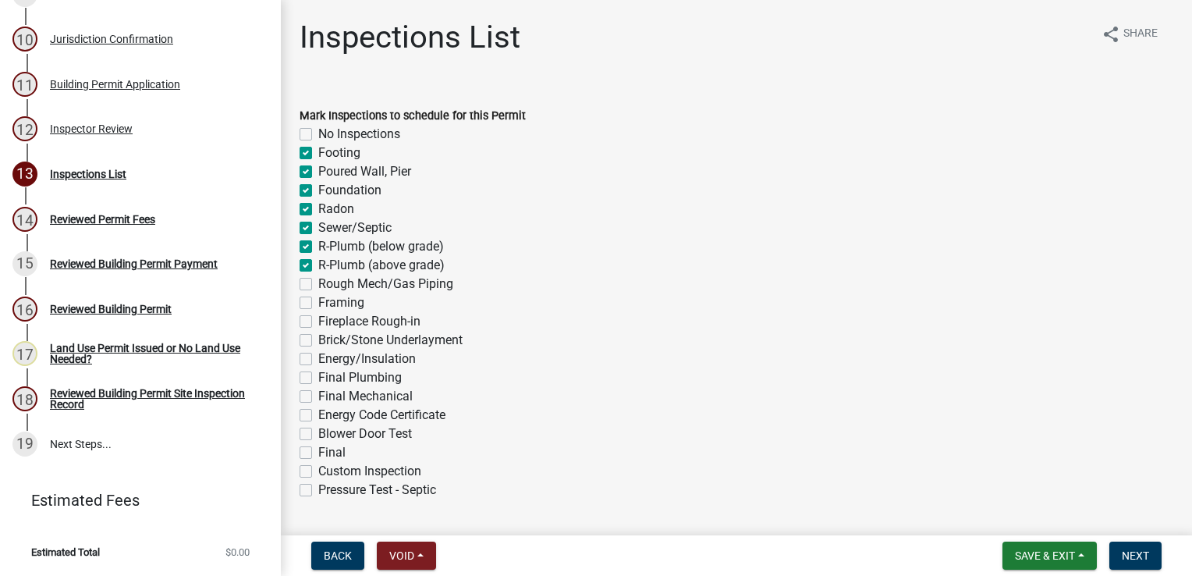
checkbox input "false"
click at [318, 286] on label "Rough Mech/Gas Piping" at bounding box center [385, 284] width 135 height 19
click at [318, 285] on input "Rough Mech/Gas Piping" at bounding box center [323, 280] width 10 height 10
checkbox input "true"
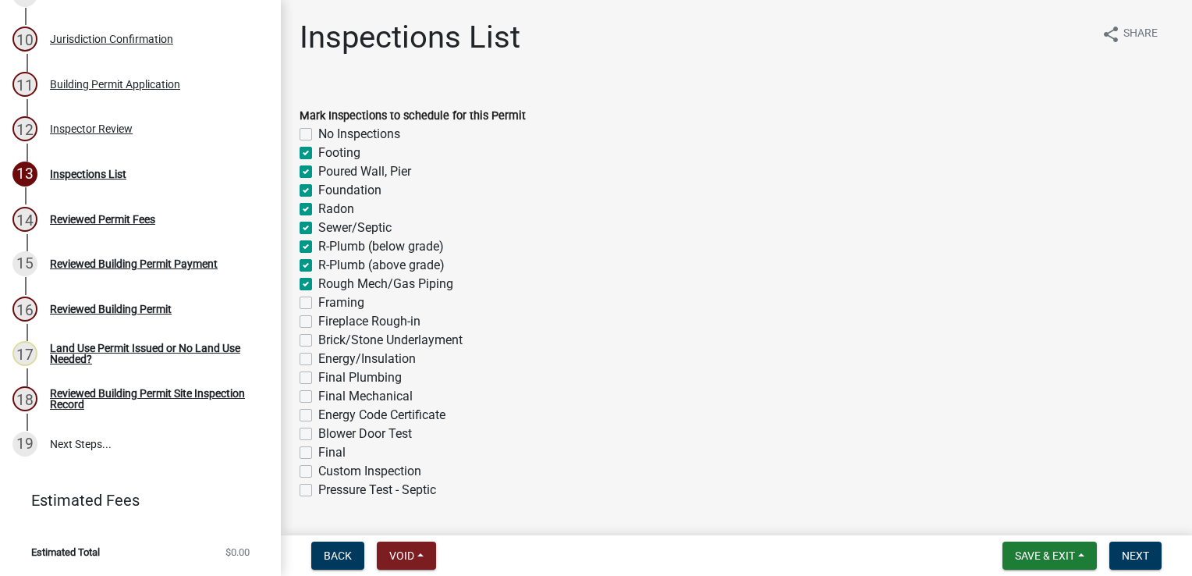
checkbox input "false"
checkbox input "true"
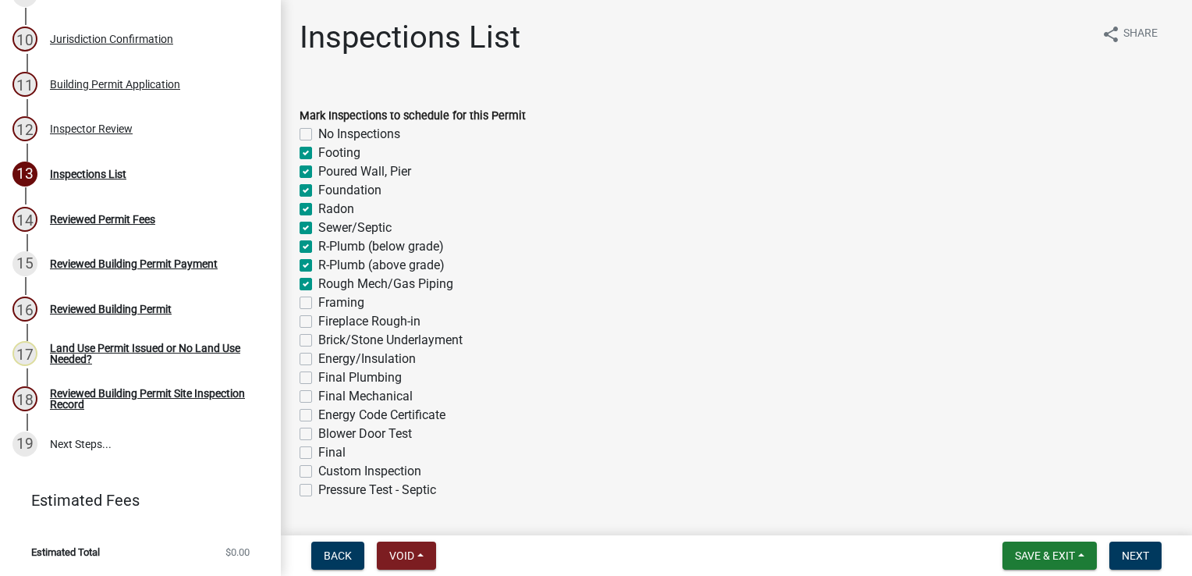
checkbox input "true"
checkbox input "false"
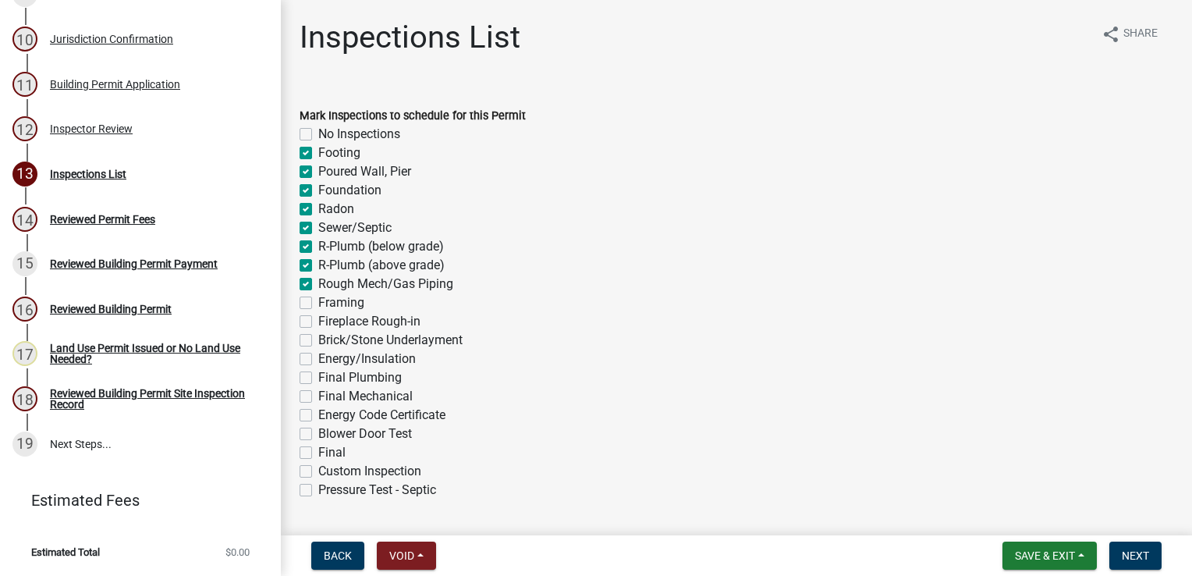
checkbox input "false"
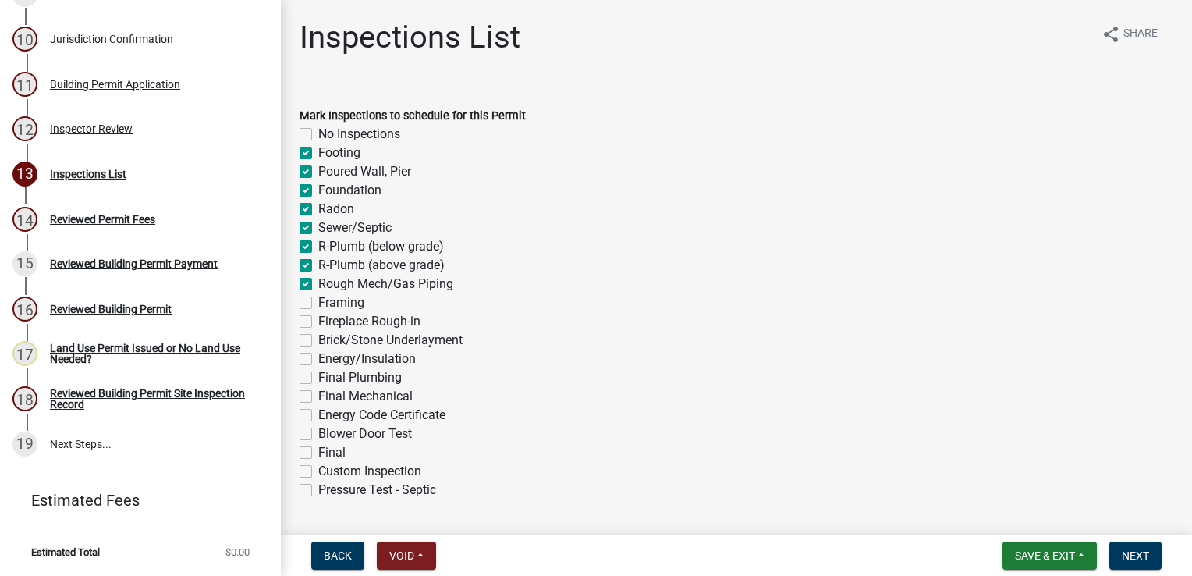
checkbox input "false"
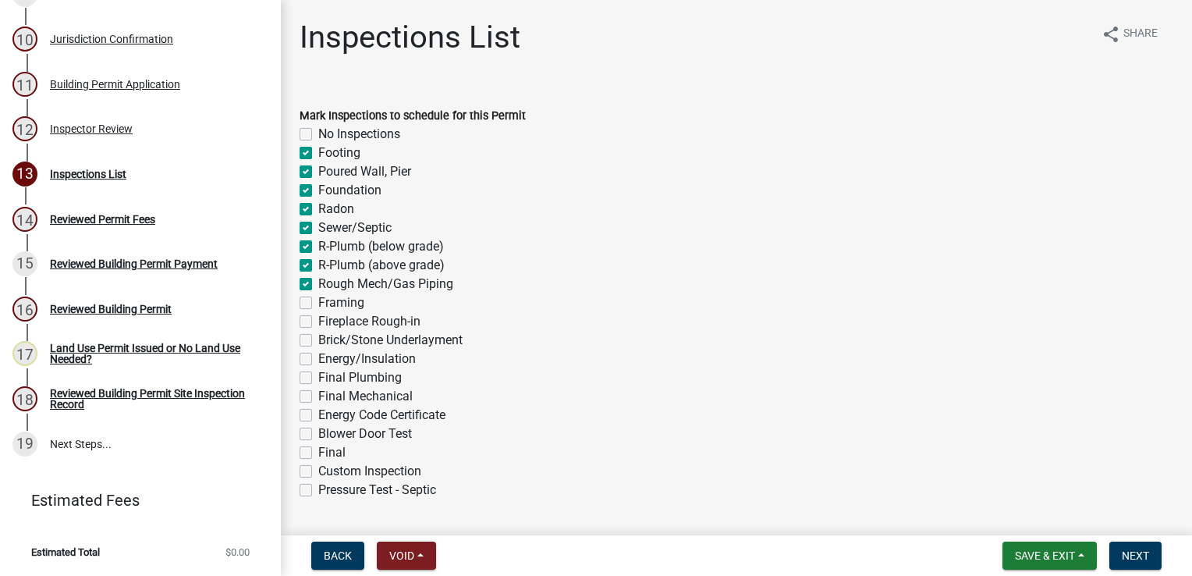
click at [318, 302] on label "Framing" at bounding box center [341, 302] width 46 height 19
click at [318, 302] on input "Framing" at bounding box center [323, 298] width 10 height 10
checkbox input "true"
checkbox input "false"
checkbox input "true"
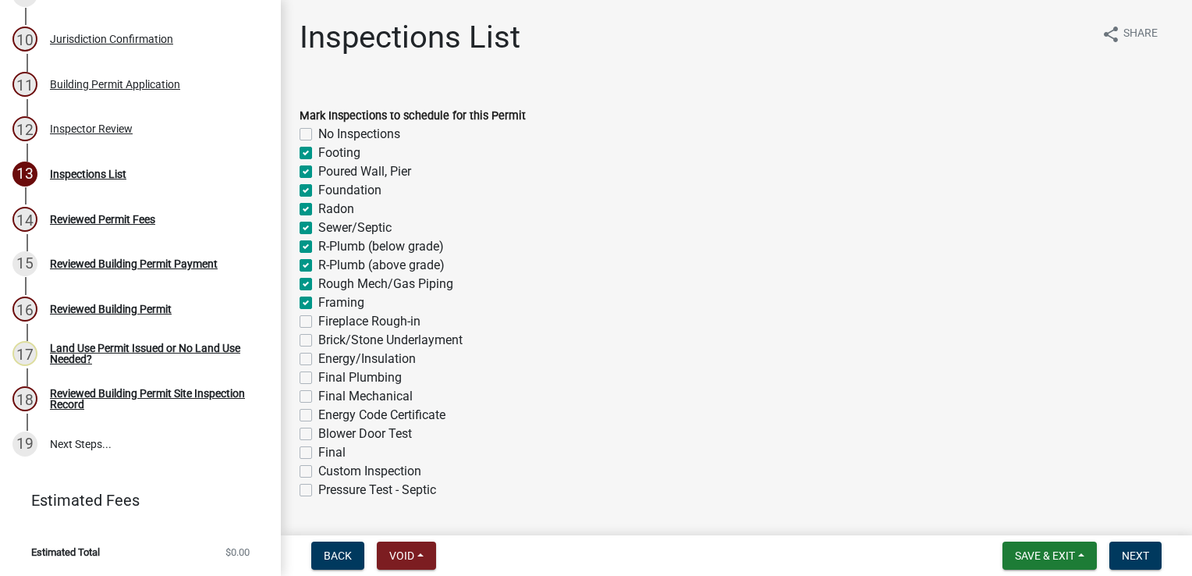
checkbox input "true"
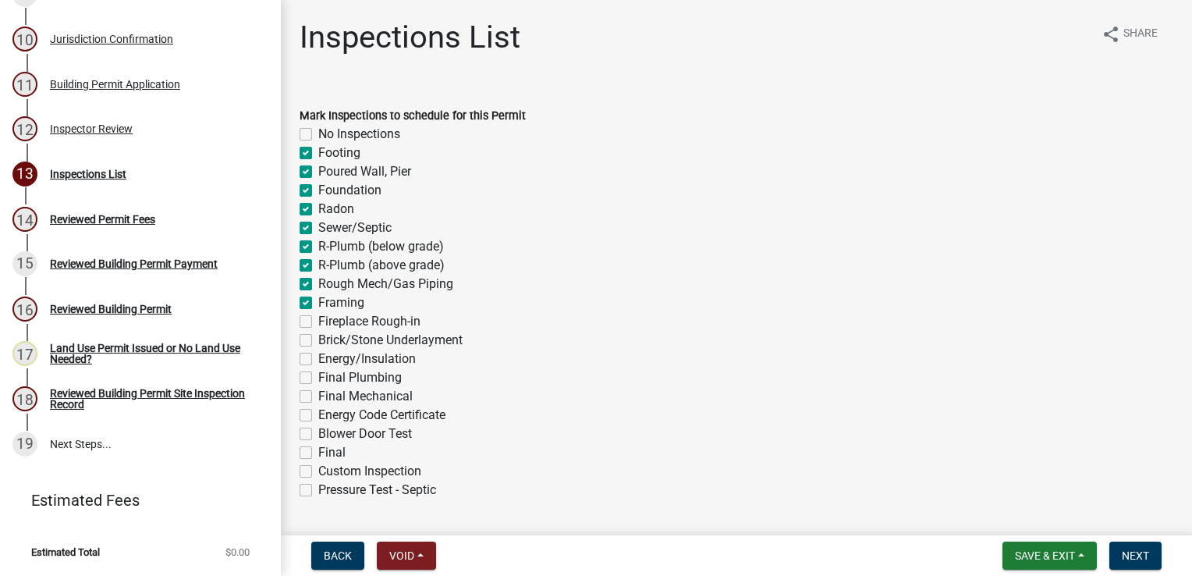
checkbox input "true"
checkbox input "false"
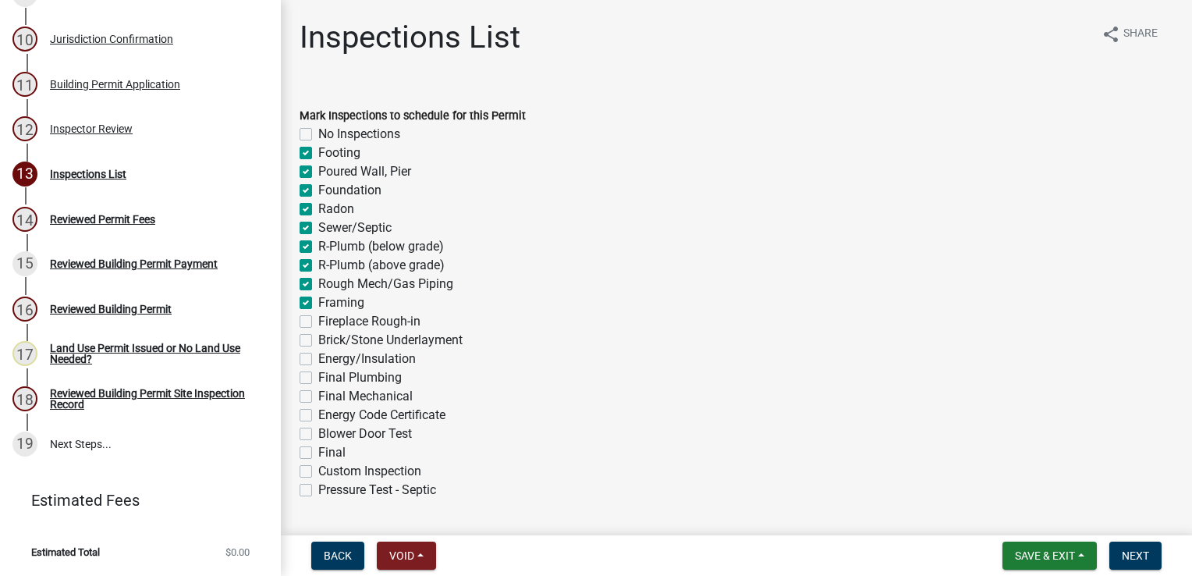
checkbox input "false"
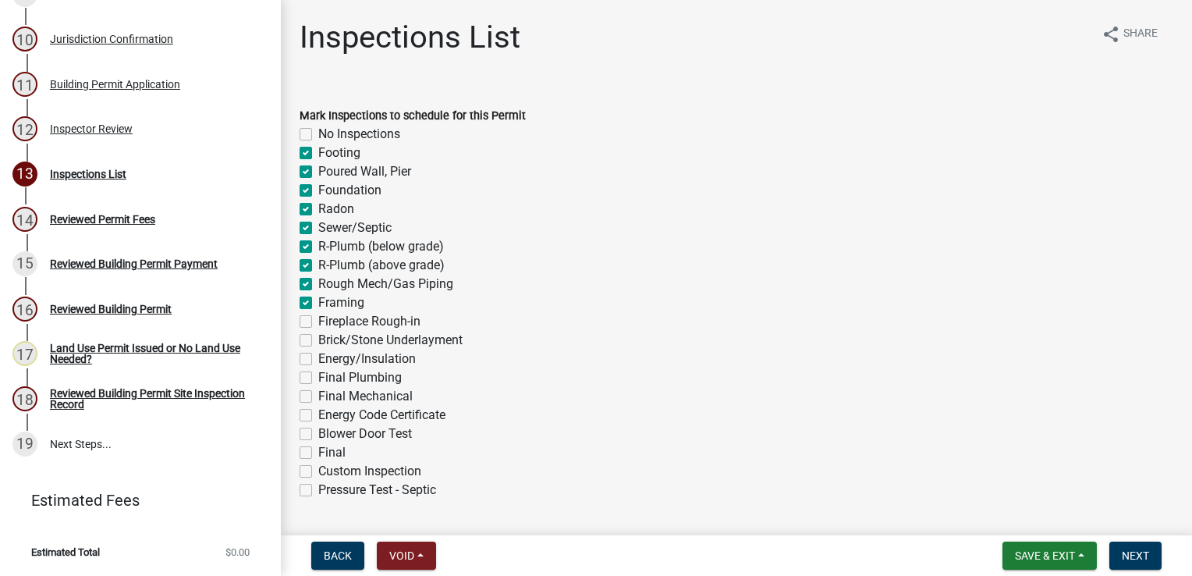
checkbox input "false"
click at [318, 321] on label "Fireplace Rough-in" at bounding box center [369, 321] width 102 height 19
click at [318, 321] on input "Fireplace Rough-in" at bounding box center [323, 317] width 10 height 10
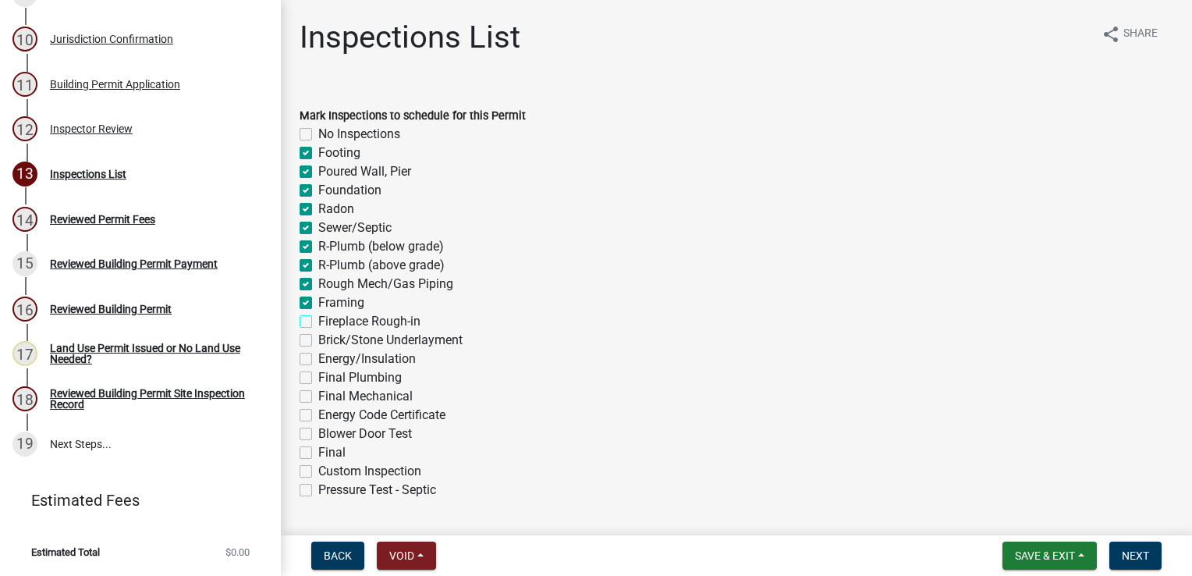
checkbox input "true"
checkbox input "false"
checkbox input "true"
click at [318, 321] on label "Fireplace Rough-in" at bounding box center [369, 321] width 102 height 19
click at [318, 321] on input "Fireplace Rough-in" at bounding box center [323, 317] width 10 height 10
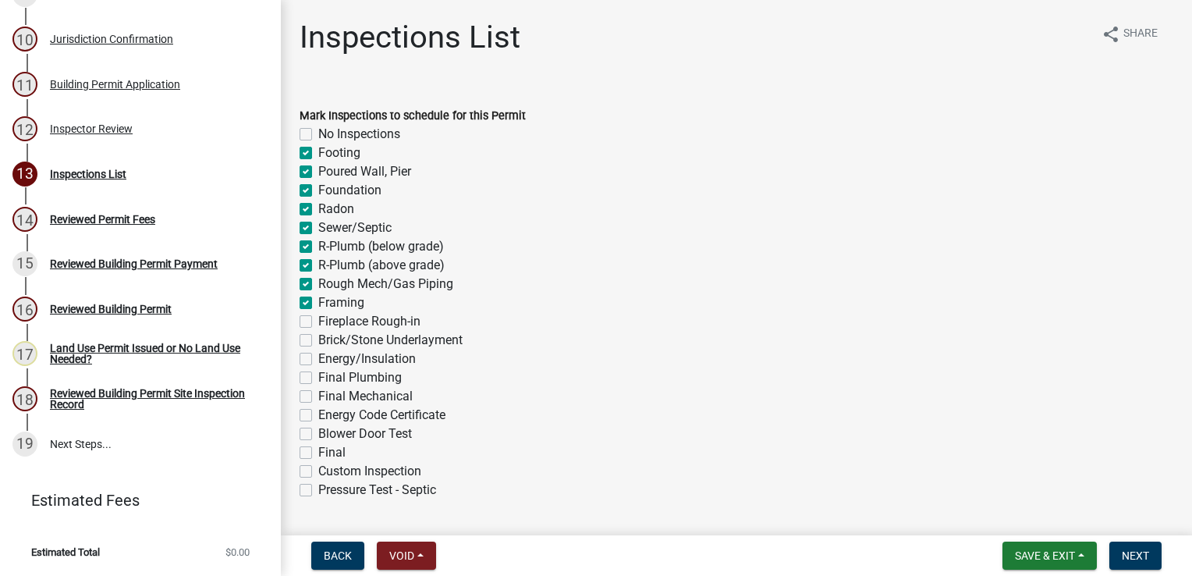
click at [318, 357] on label "Energy/Insulation" at bounding box center [367, 359] width 98 height 19
click at [318, 357] on input "Energy/Insulation" at bounding box center [323, 355] width 10 height 10
click at [318, 377] on label "Final Plumbing" at bounding box center [359, 377] width 83 height 19
click at [318, 377] on input "Final Plumbing" at bounding box center [323, 373] width 10 height 10
click at [318, 390] on label "Final Mechanical" at bounding box center [365, 396] width 94 height 19
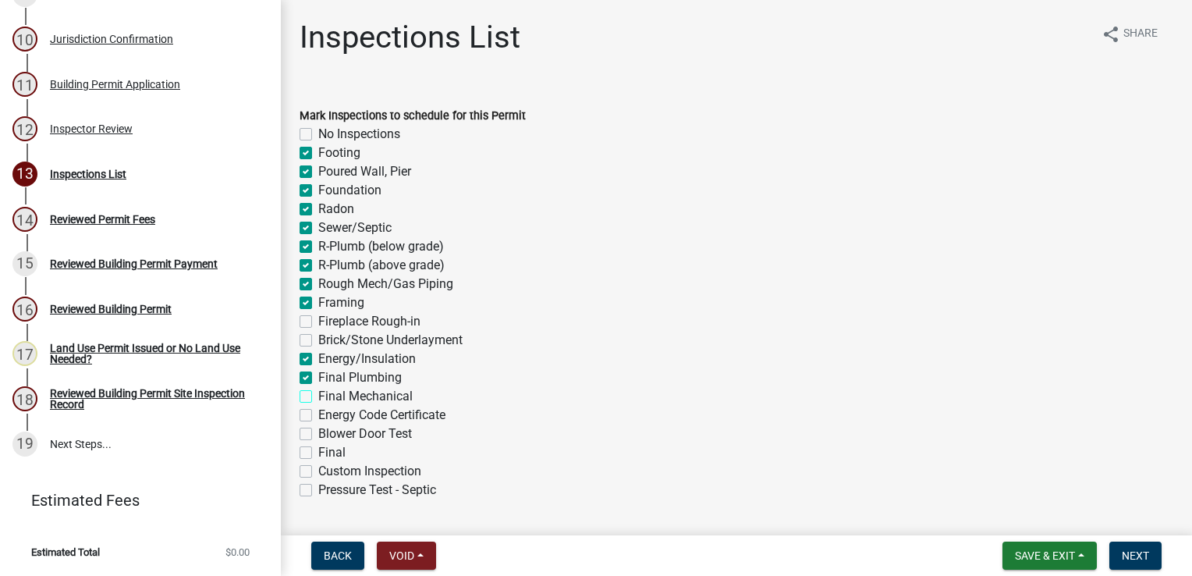
click at [318, 390] on input "Final Mechanical" at bounding box center [323, 392] width 10 height 10
click at [318, 434] on label "Blower Door Test" at bounding box center [365, 433] width 94 height 19
click at [318, 434] on input "Blower Door Test" at bounding box center [323, 429] width 10 height 10
click at [318, 451] on label "Final" at bounding box center [331, 452] width 27 height 19
click at [318, 451] on input "Final" at bounding box center [323, 448] width 10 height 10
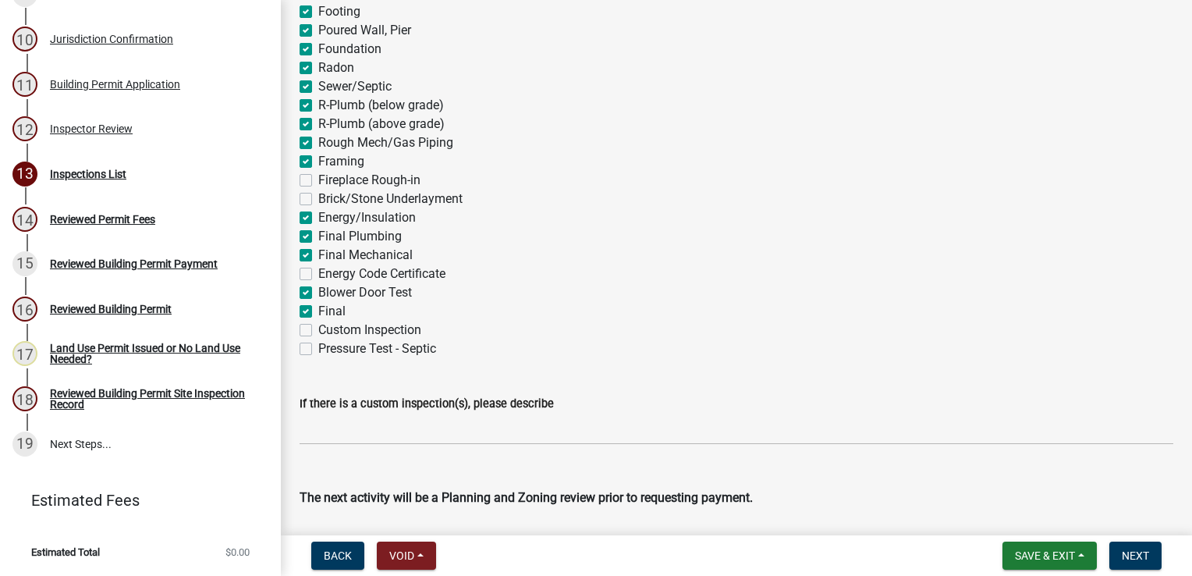
scroll to position [156, 0]
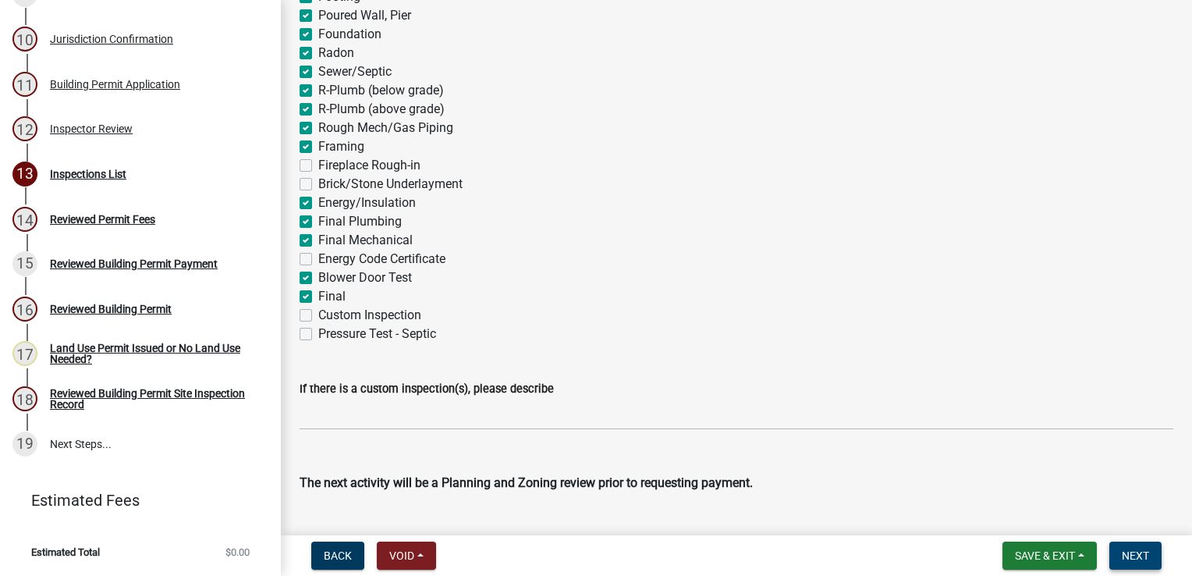
click at [1130, 551] on span "Next" at bounding box center [1135, 555] width 27 height 12
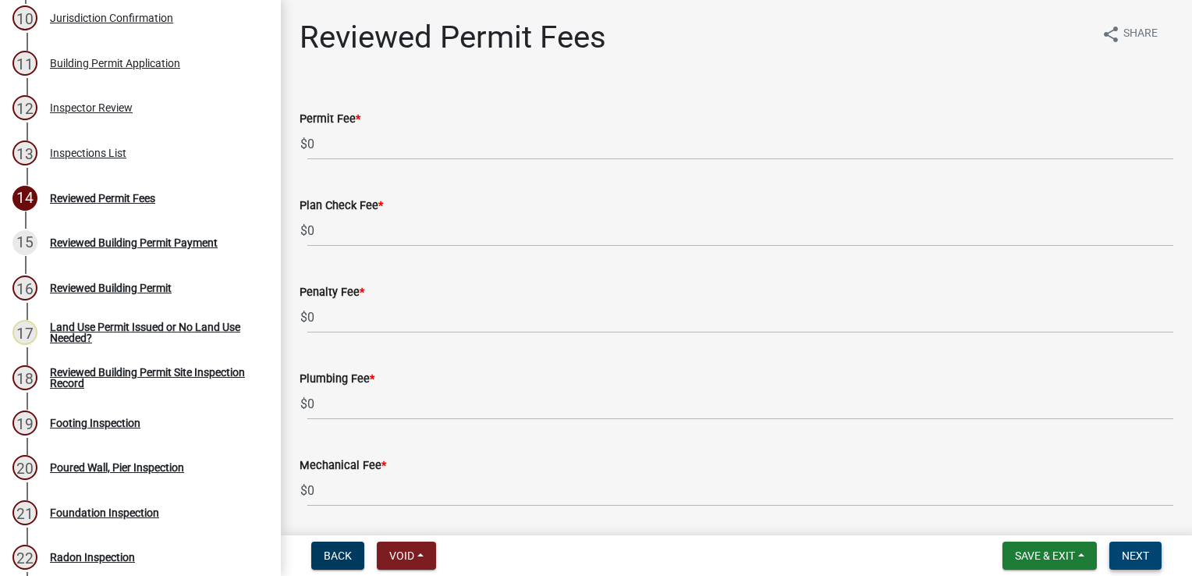
scroll to position [1197, 0]
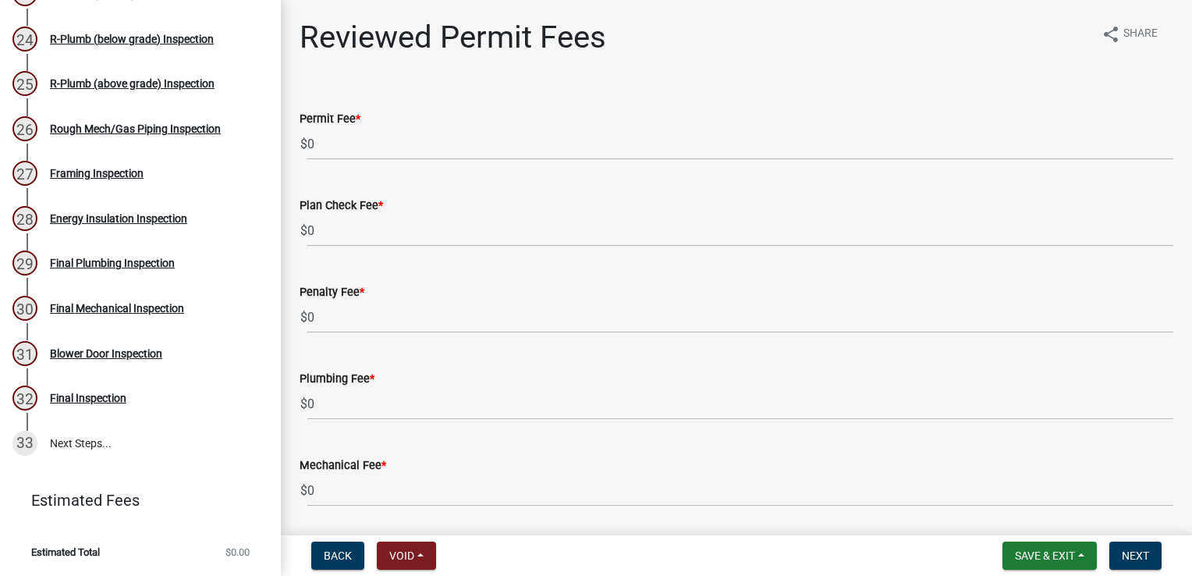
click at [363, 167] on wm-data-entity-input "Permit Fee * $ 0" at bounding box center [737, 130] width 874 height 87
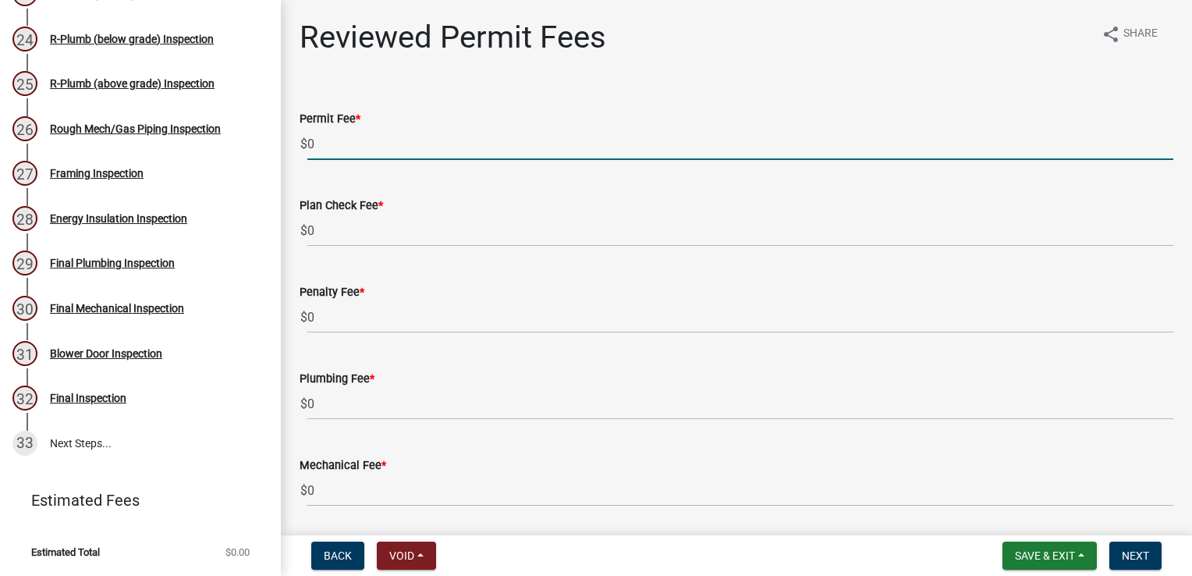
click at [363, 144] on input "0" at bounding box center [740, 144] width 866 height 32
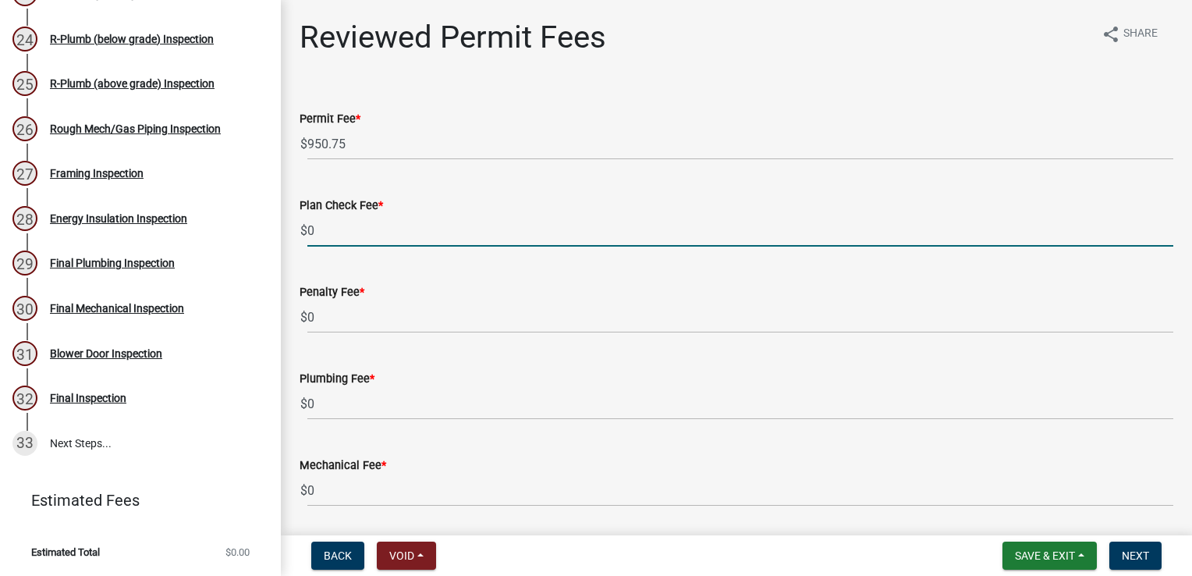
click at [359, 231] on input "0" at bounding box center [740, 231] width 866 height 32
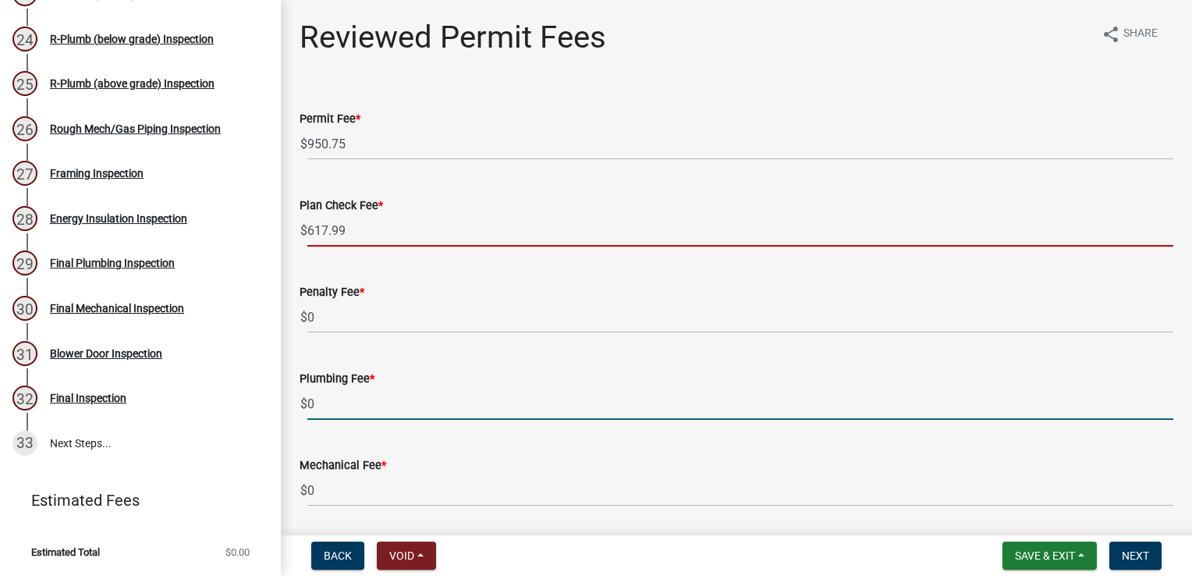
click at [338, 403] on input "0" at bounding box center [740, 404] width 866 height 32
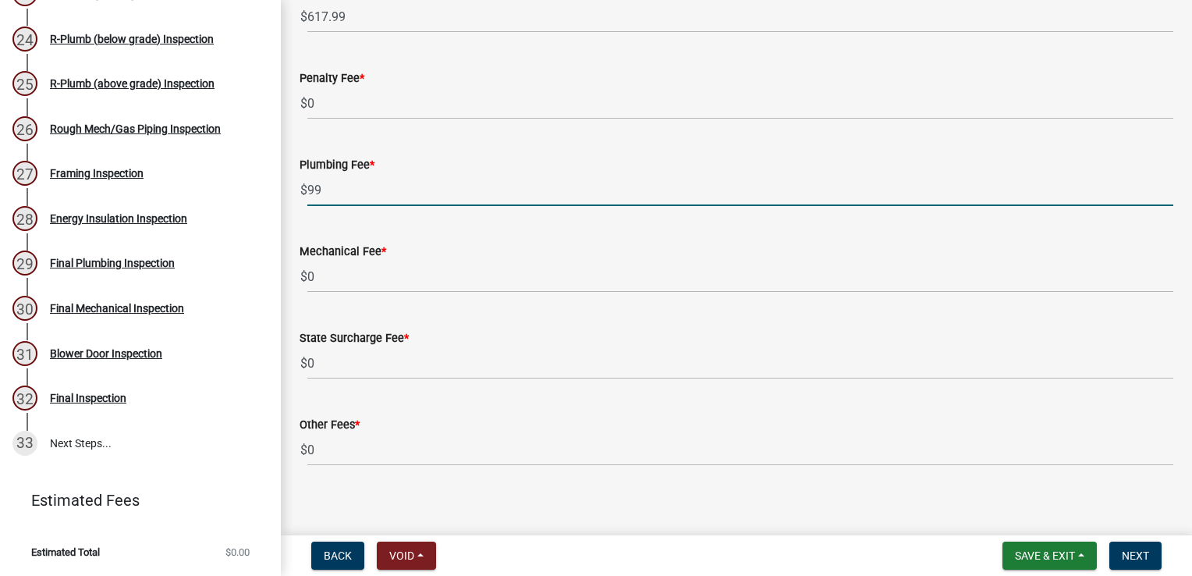
scroll to position [225, 0]
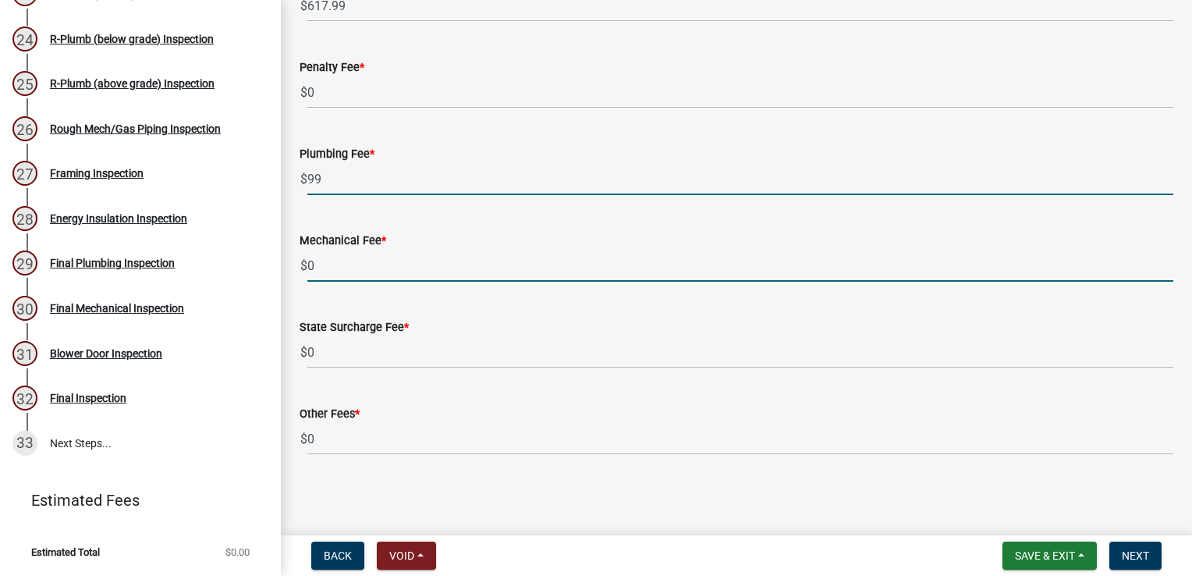
click at [386, 260] on input "0" at bounding box center [740, 266] width 866 height 32
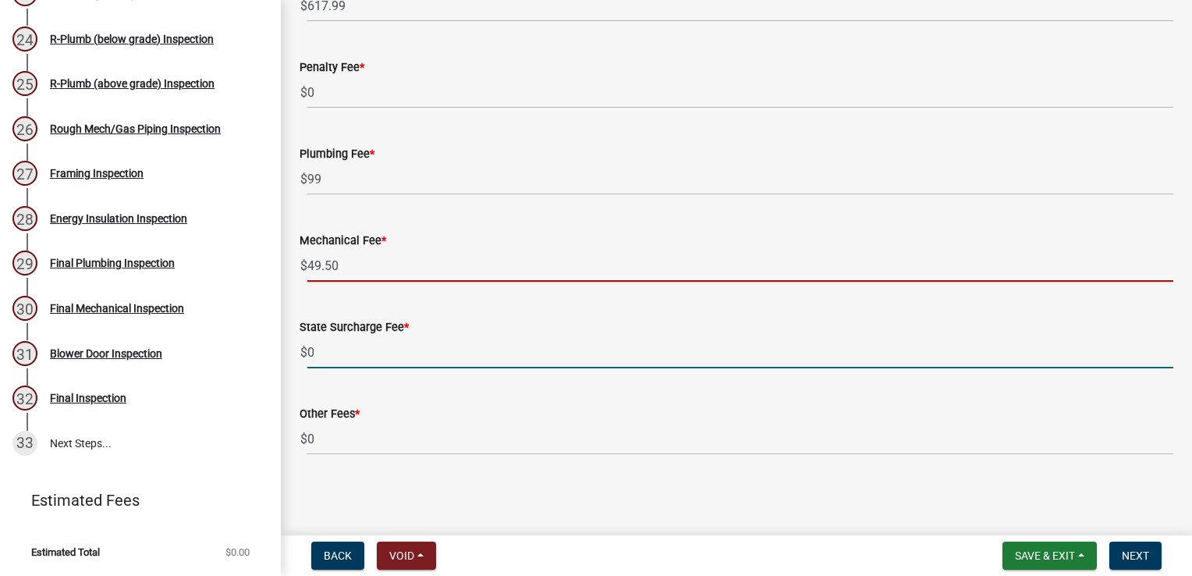
click at [331, 347] on input "0" at bounding box center [740, 352] width 866 height 32
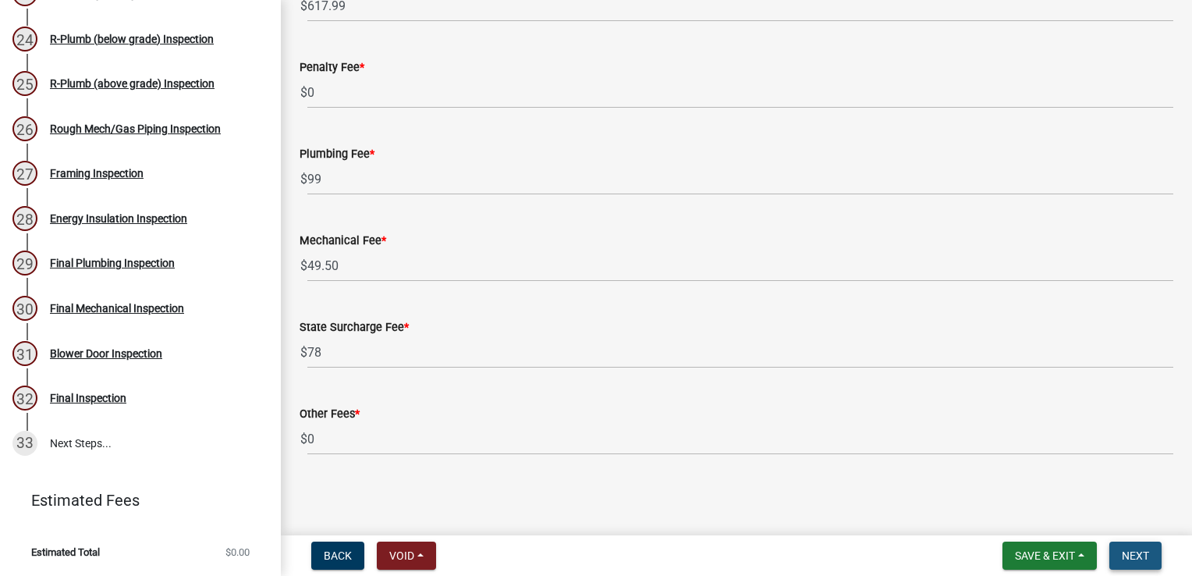
click at [1137, 557] on span "Next" at bounding box center [1135, 555] width 27 height 12
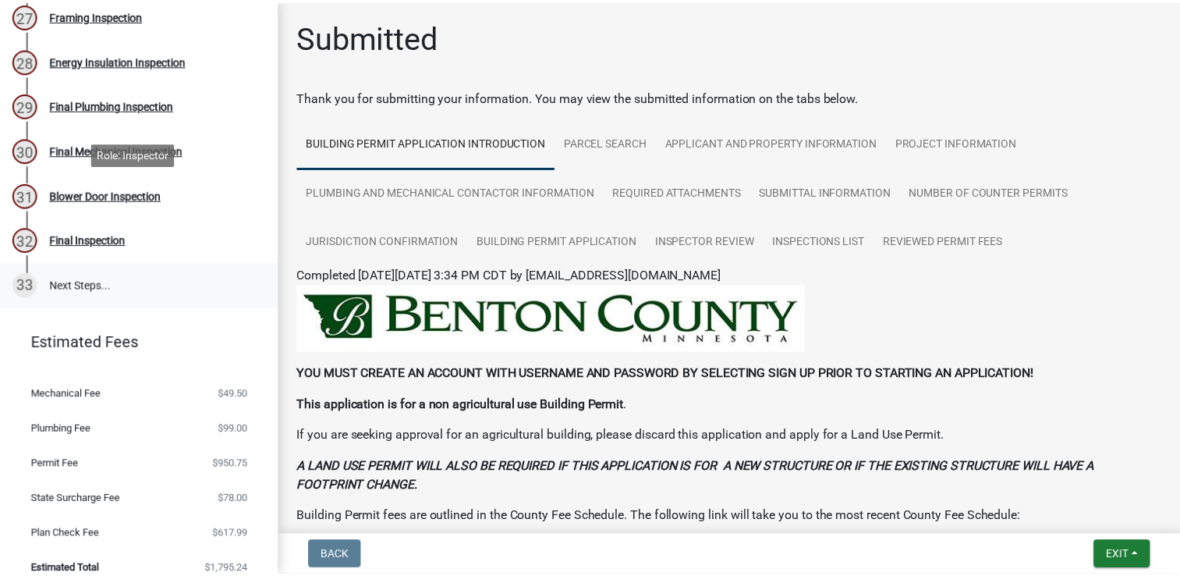
scroll to position [1372, 0]
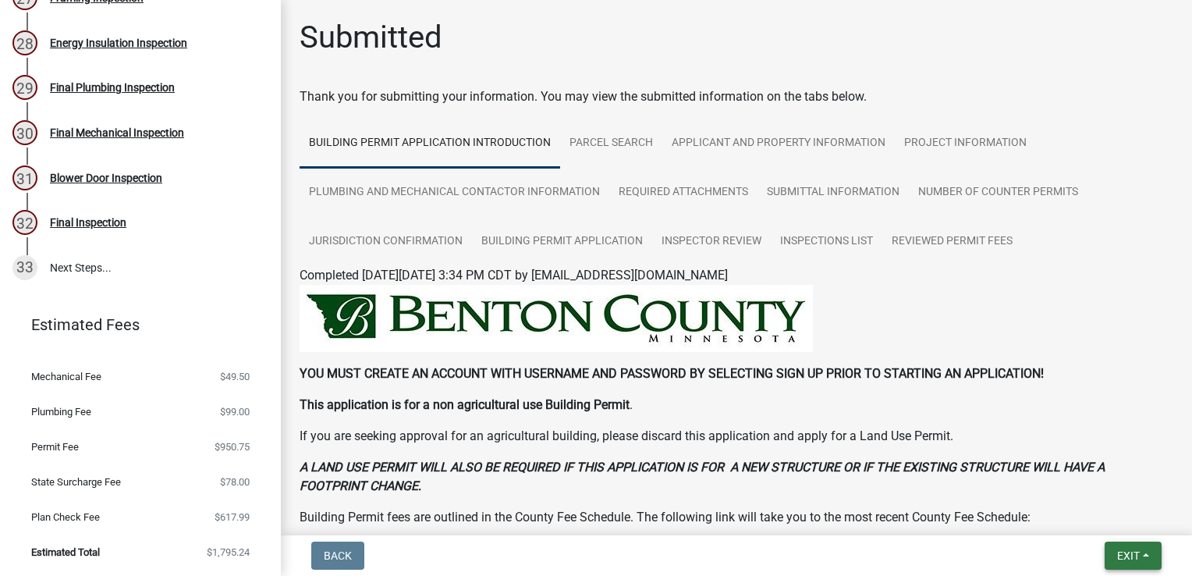
click at [1109, 556] on button "Exit" at bounding box center [1133, 555] width 57 height 28
click at [1105, 516] on button "Save & Exit" at bounding box center [1100, 514] width 125 height 37
